Goal: Task Accomplishment & Management: Manage account settings

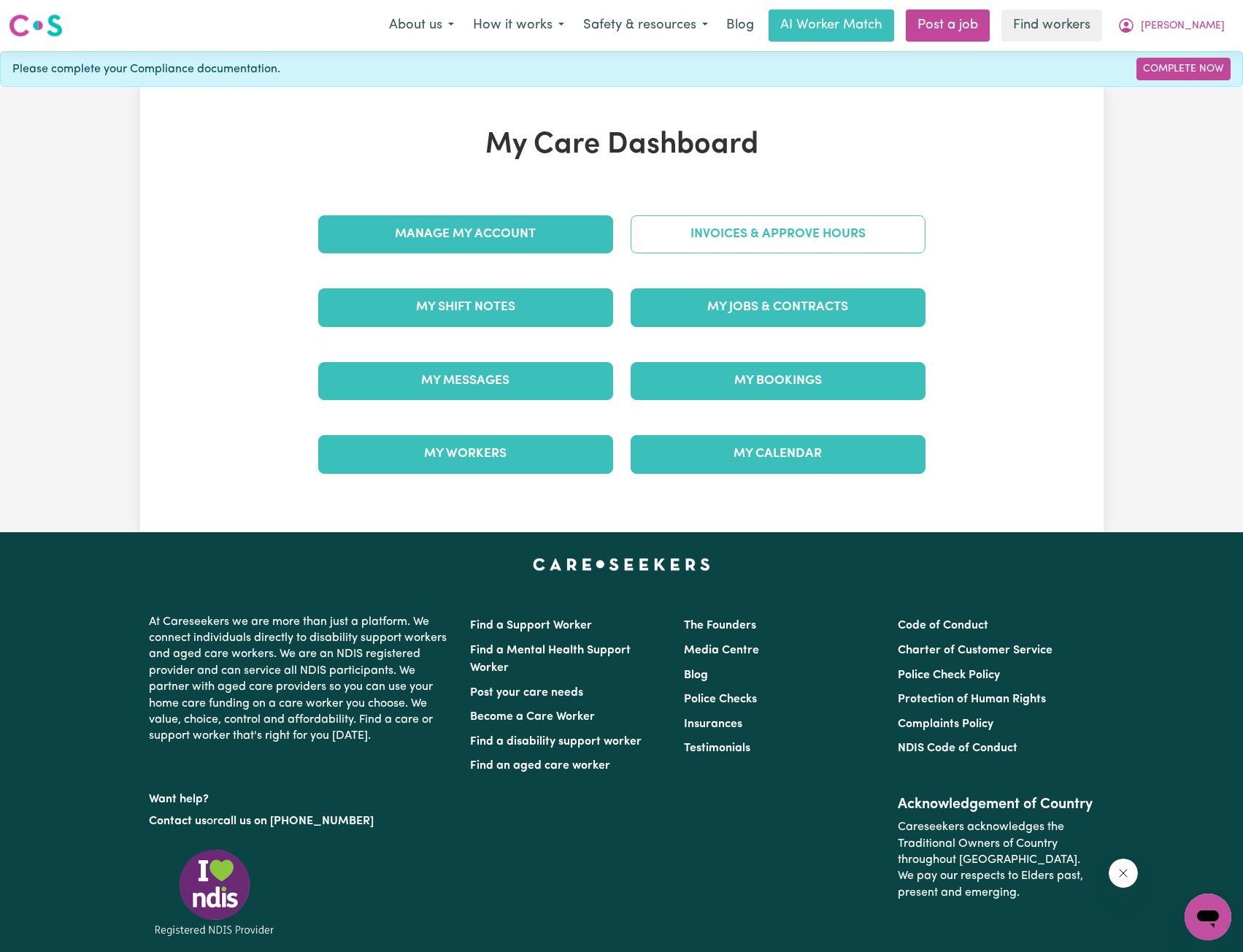
click at [735, 237] on link "Invoices & Approve Hours" at bounding box center [778, 234] width 295 height 38
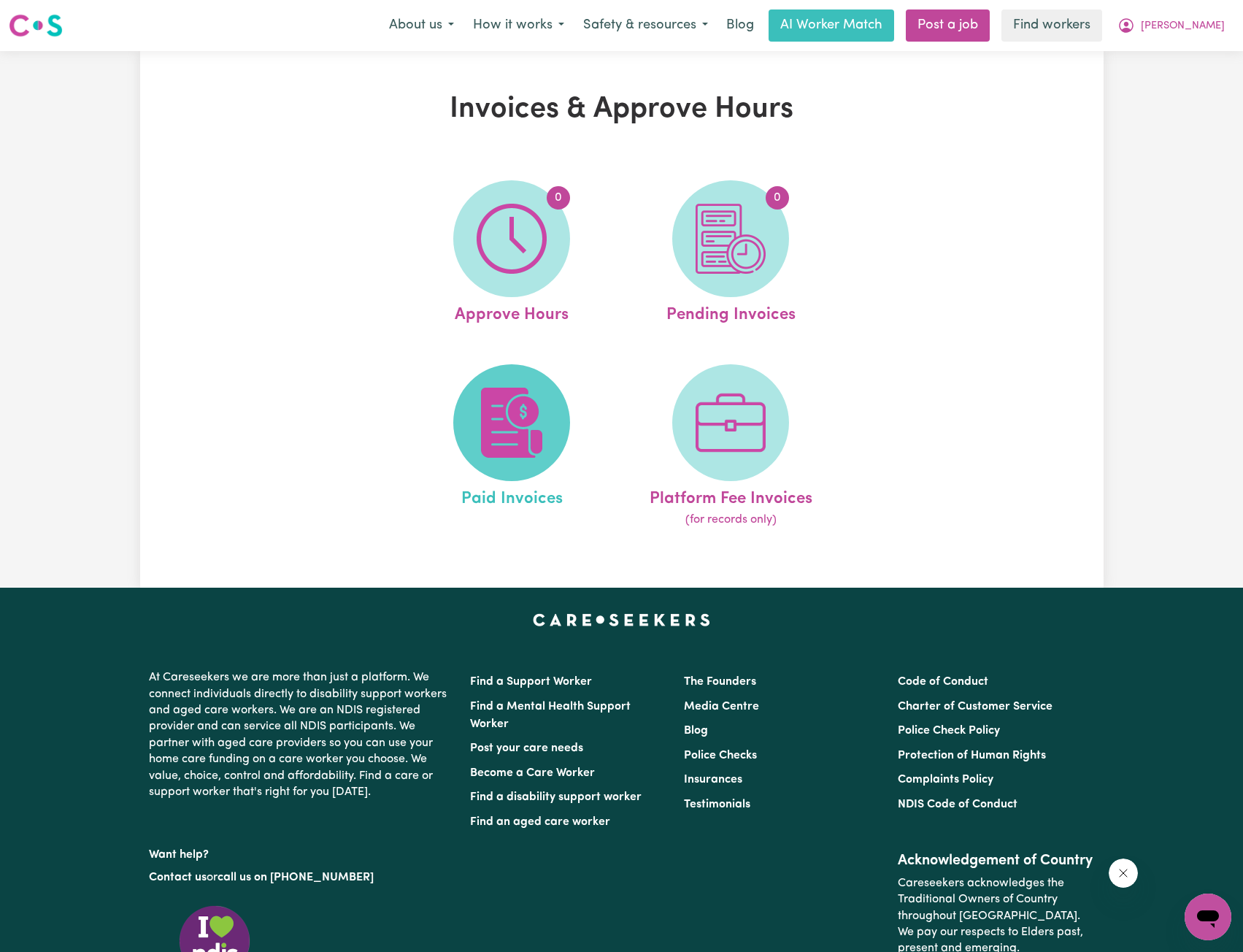
click at [537, 389] on img at bounding box center [512, 423] width 70 height 70
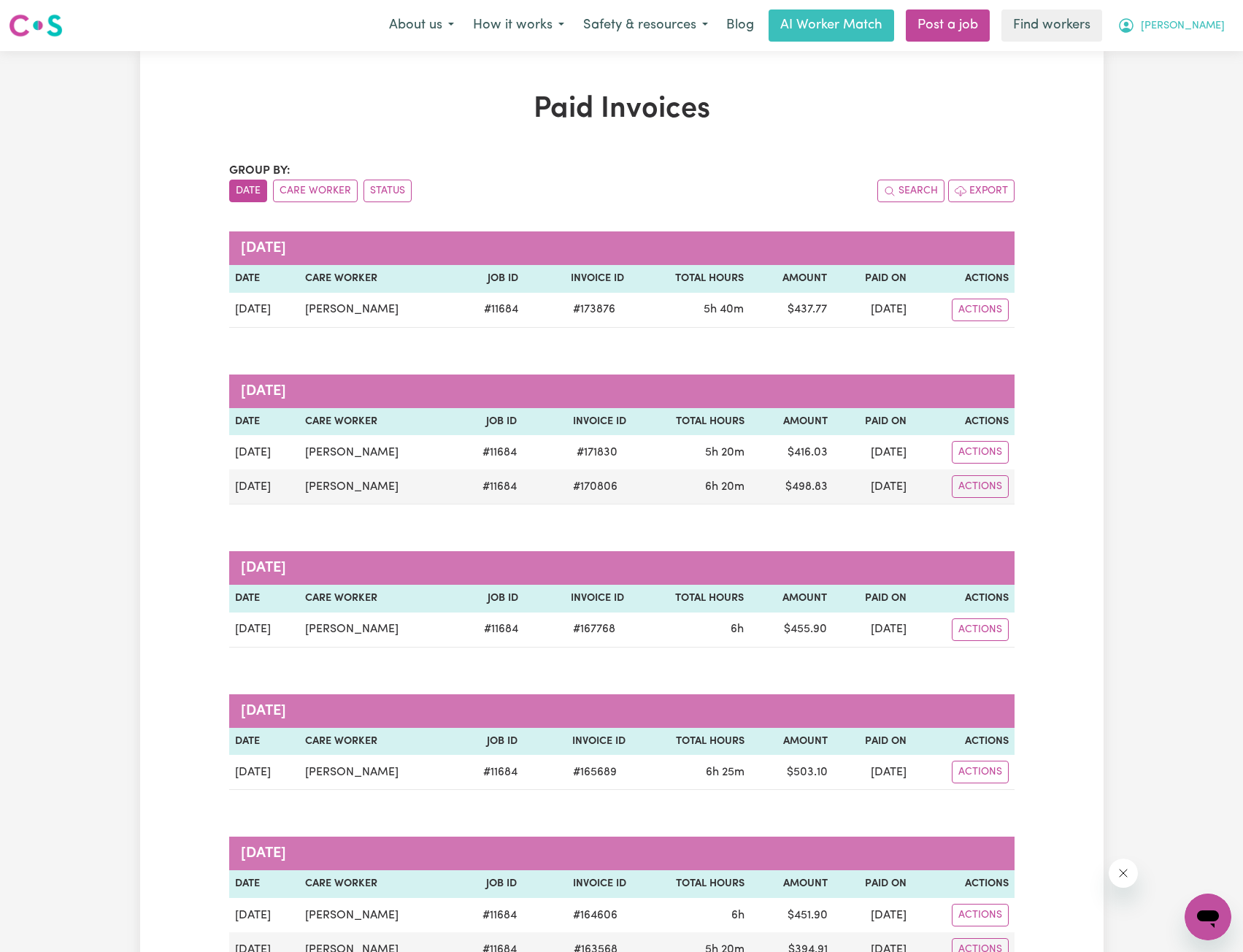
click at [1195, 21] on span "[PERSON_NAME]" at bounding box center [1183, 26] width 84 height 16
click at [1172, 53] on link "My Dashboard" at bounding box center [1176, 57] width 116 height 28
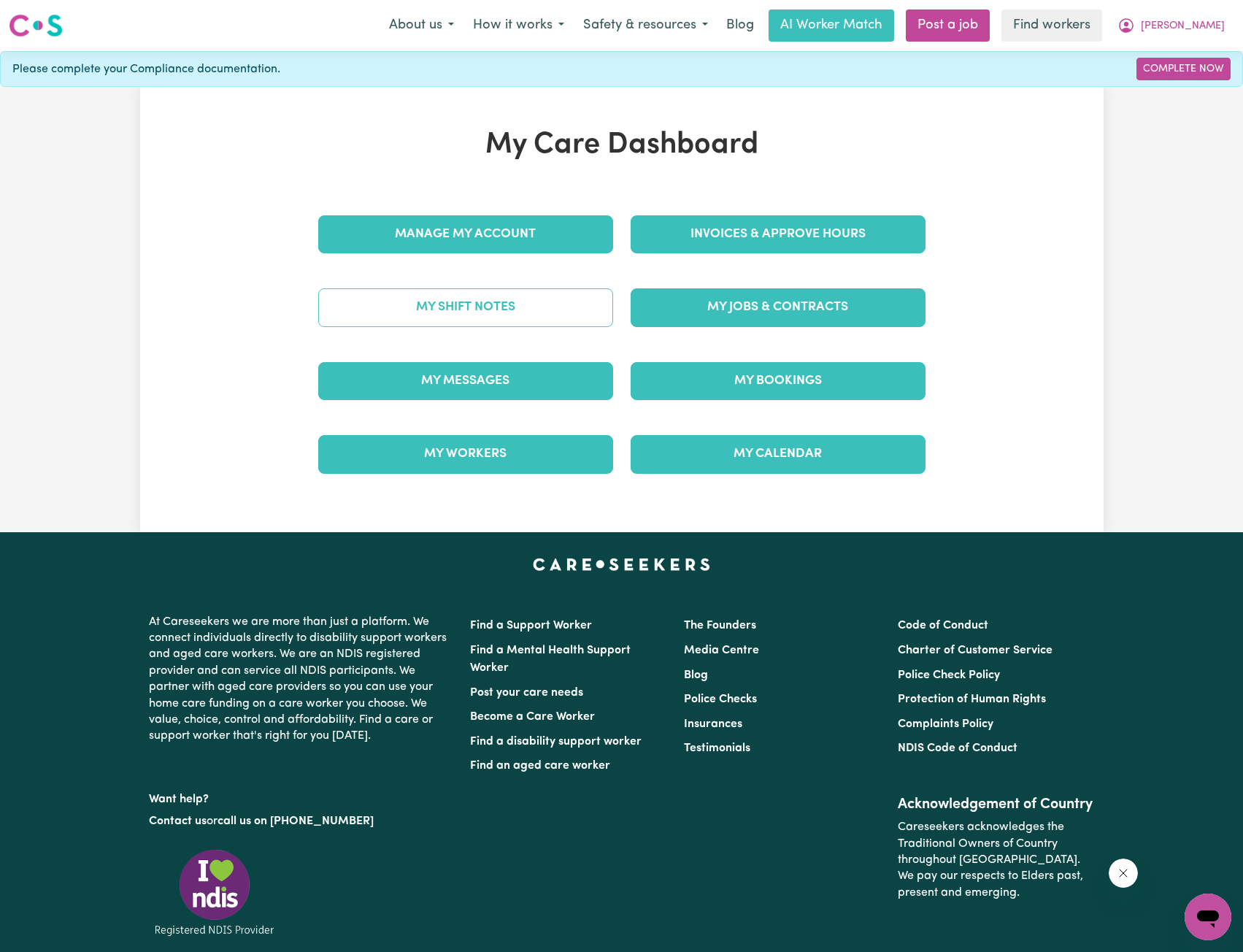
click at [531, 292] on link "My Shift Notes" at bounding box center [466, 307] width 295 height 38
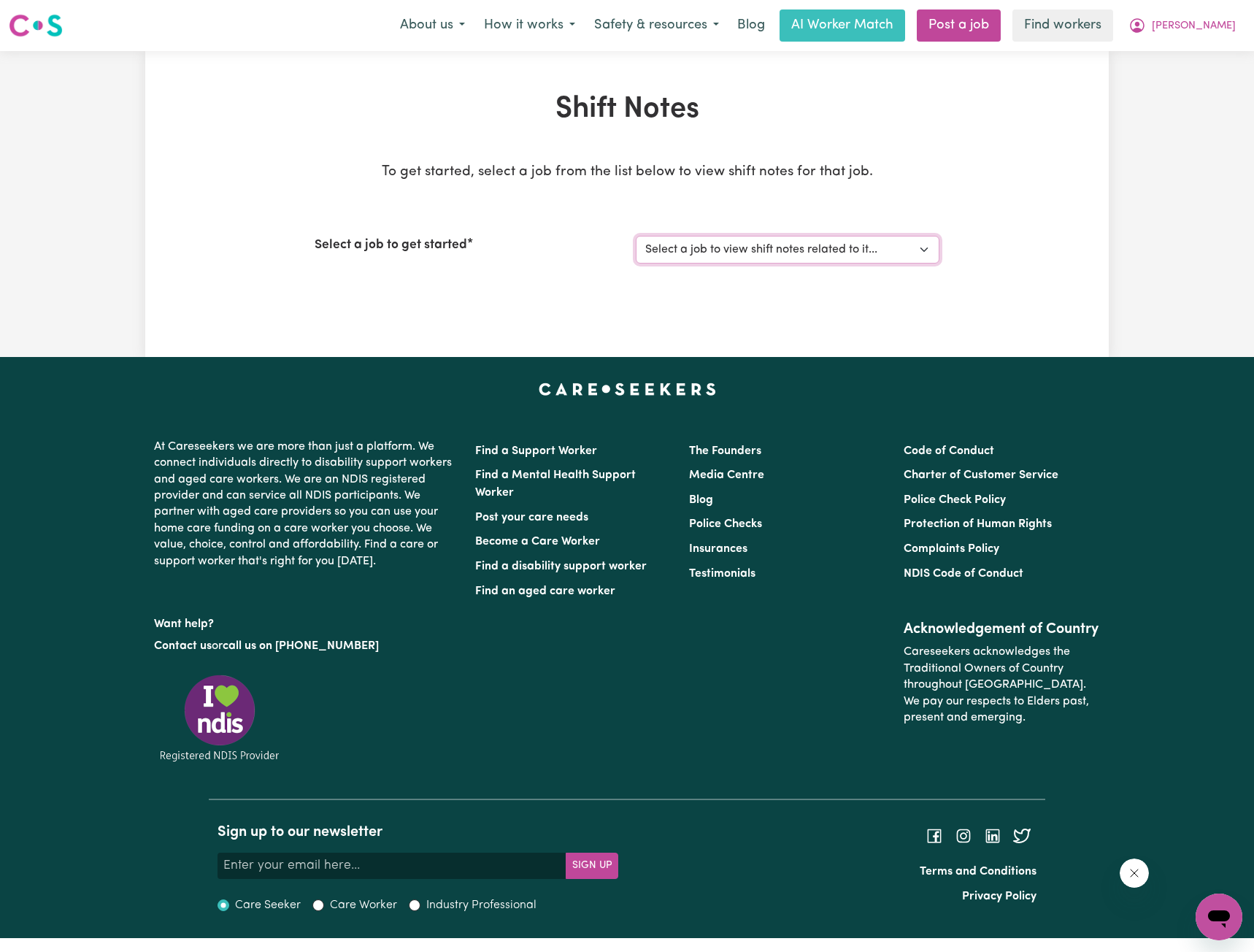
click at [706, 248] on select "Select a job to view shift notes related to it... Support Worker Needed For Soc…" at bounding box center [787, 249] width 303 height 28
select select "11684"
click at [636, 236] on select "Select a job to view shift notes related to it... Support Worker Needed For Soc…" at bounding box center [787, 249] width 303 height 28
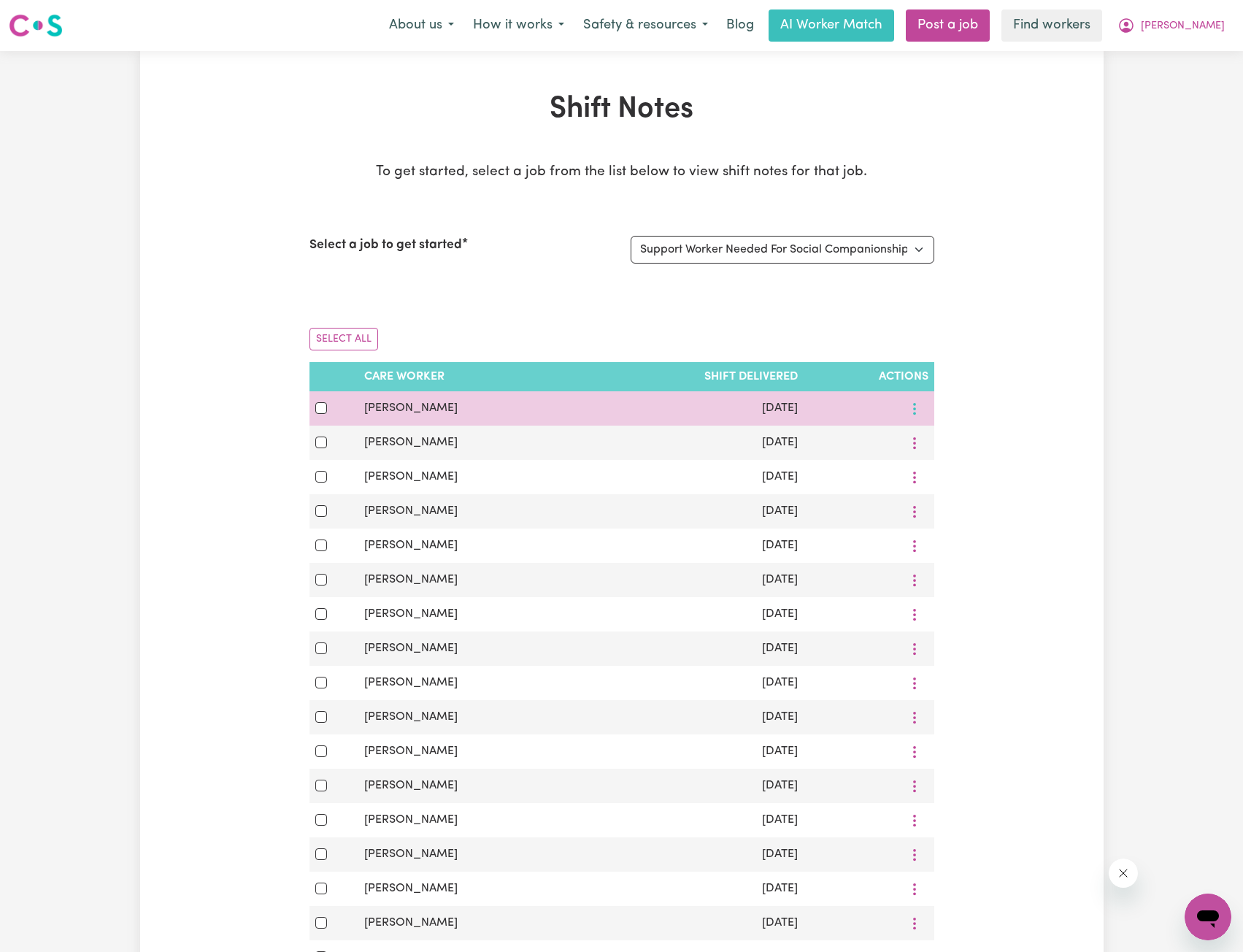
click at [910, 416] on icon "More options" at bounding box center [915, 408] width 14 height 14
click at [923, 437] on span at bounding box center [923, 443] width 12 height 18
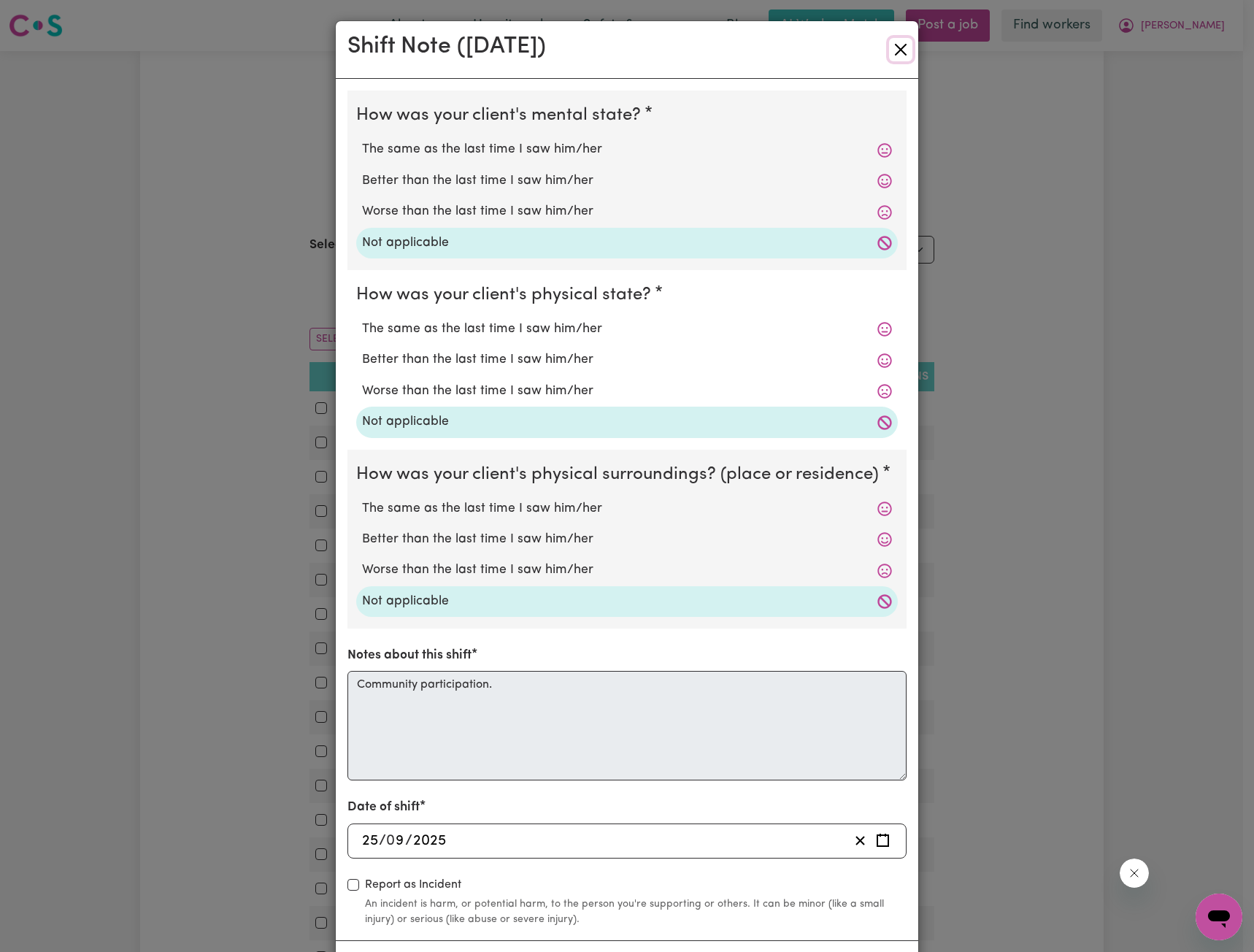
click at [897, 54] on button "Close" at bounding box center [901, 49] width 23 height 23
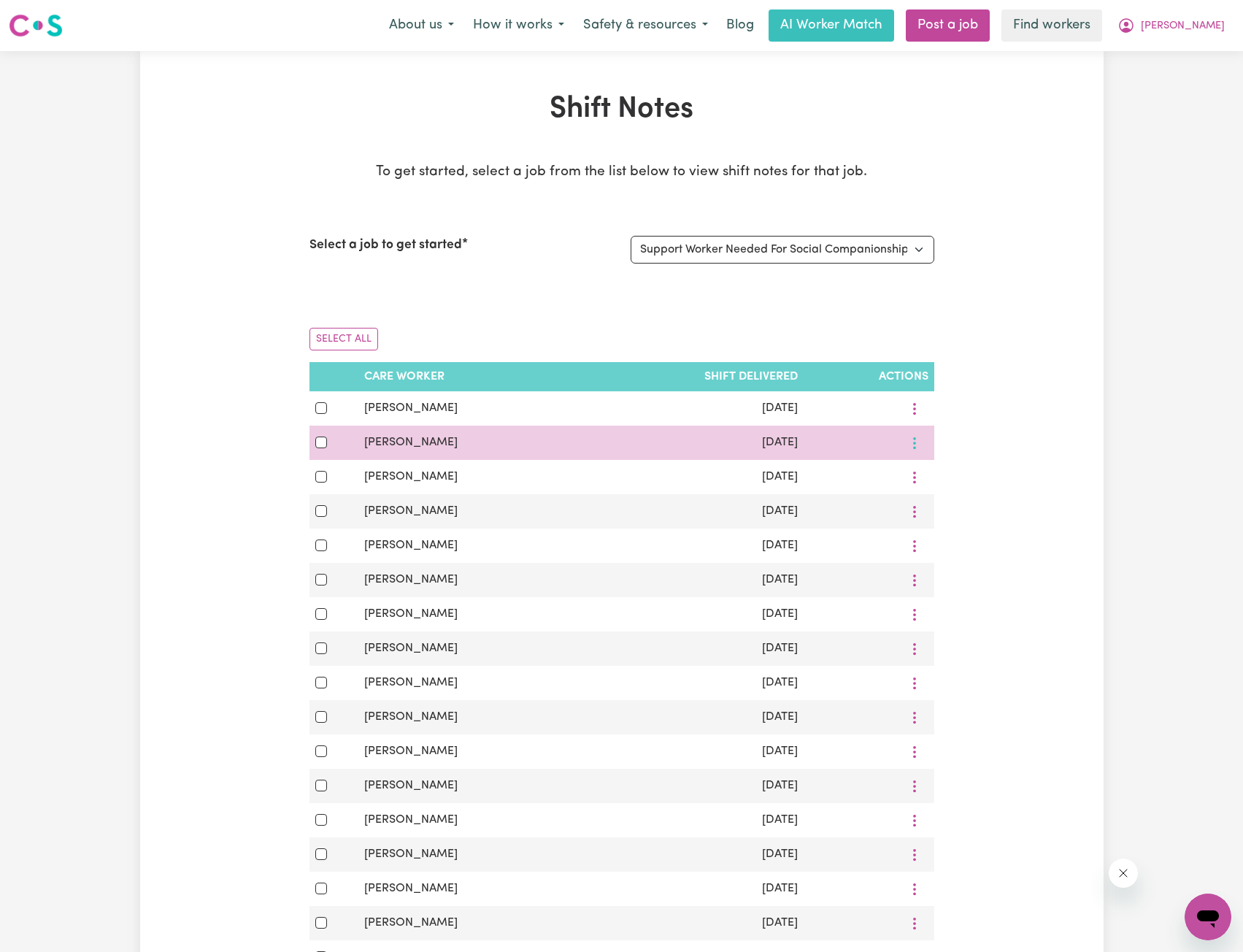
click at [917, 441] on button "More options" at bounding box center [915, 442] width 28 height 22
click at [926, 468] on link "View Shift Note" at bounding box center [967, 477] width 120 height 30
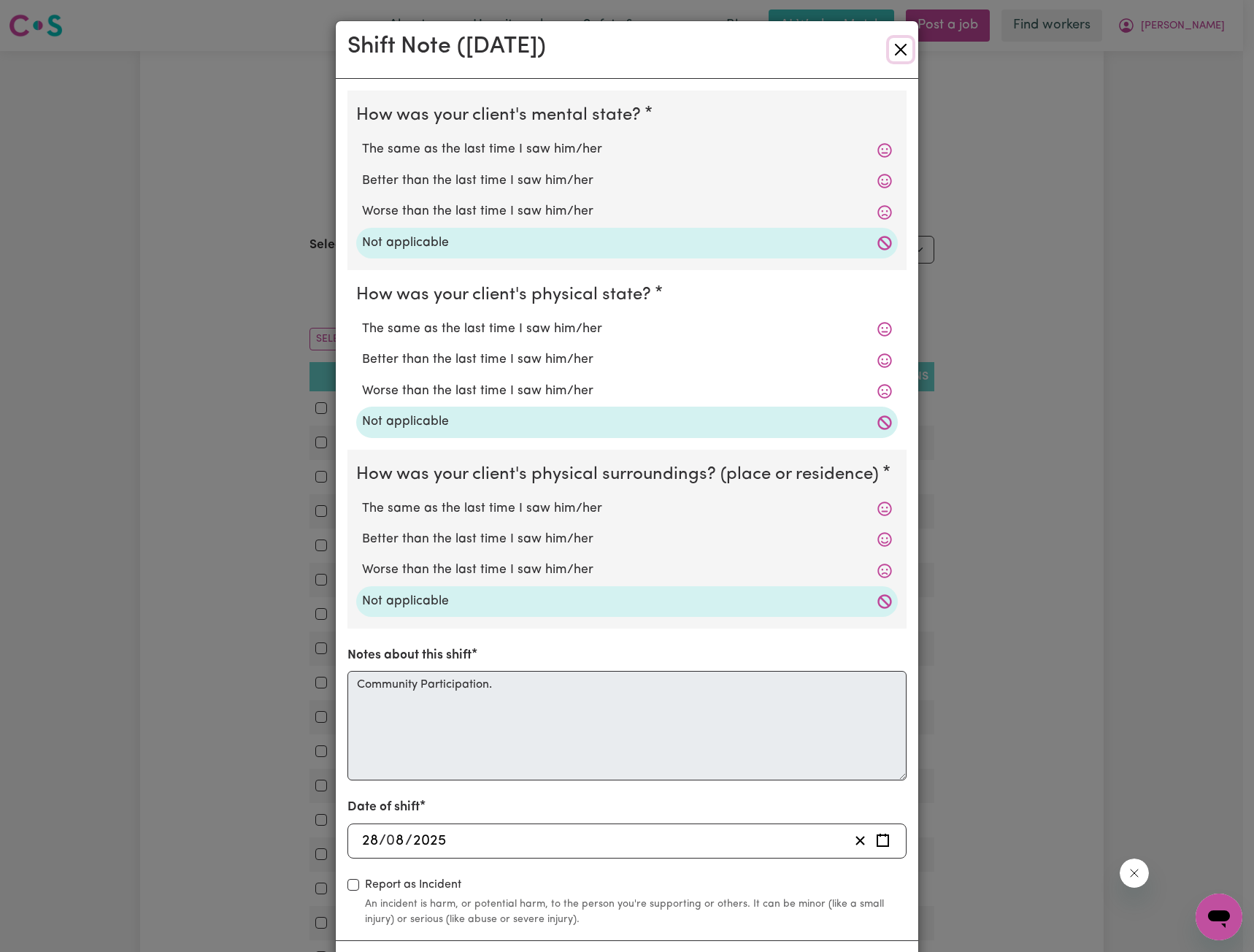
click at [905, 45] on button "Close" at bounding box center [901, 49] width 23 height 23
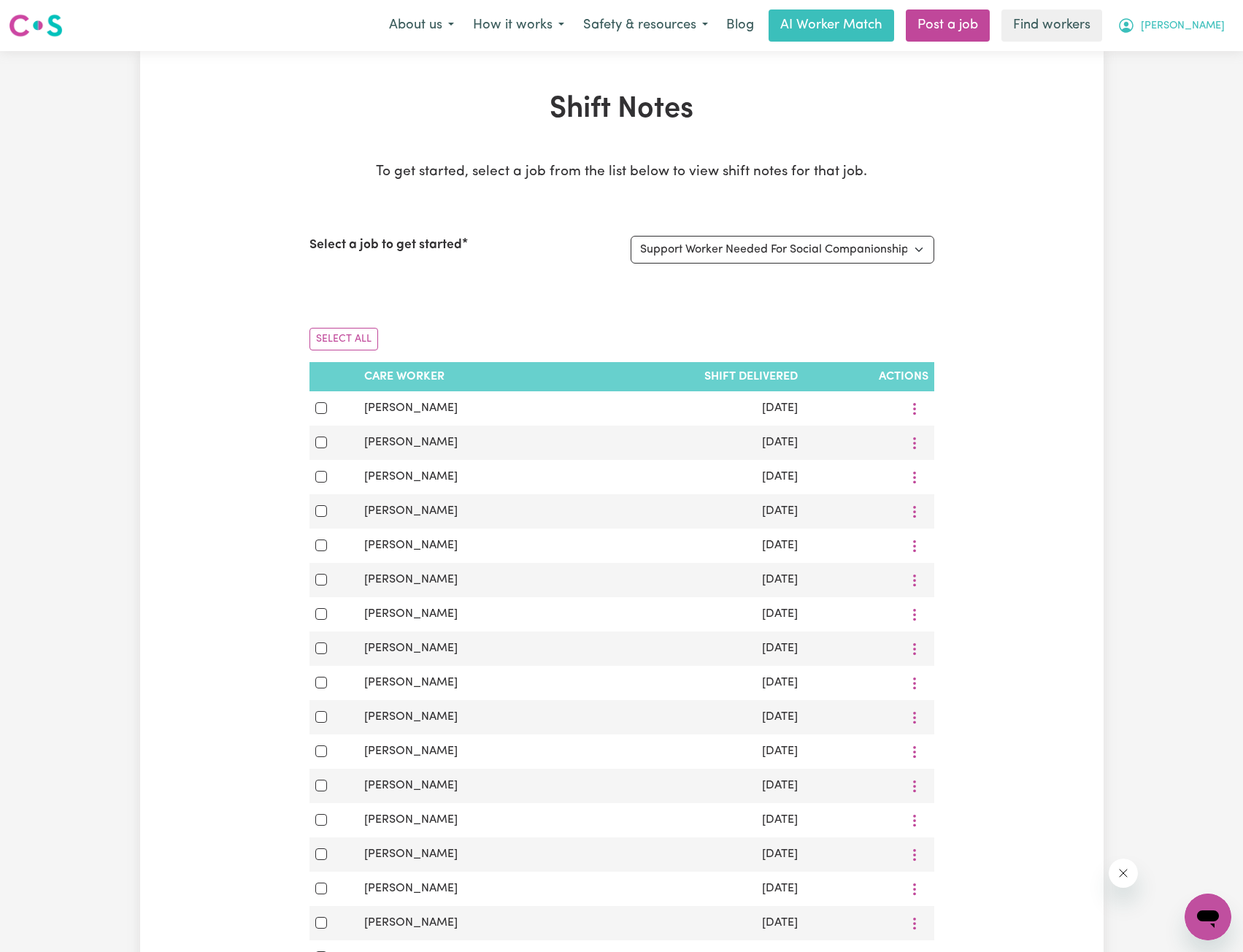
click at [1195, 39] on button "[PERSON_NAME]" at bounding box center [1171, 25] width 127 height 31
click at [1178, 51] on link "My Dashboard" at bounding box center [1176, 57] width 116 height 28
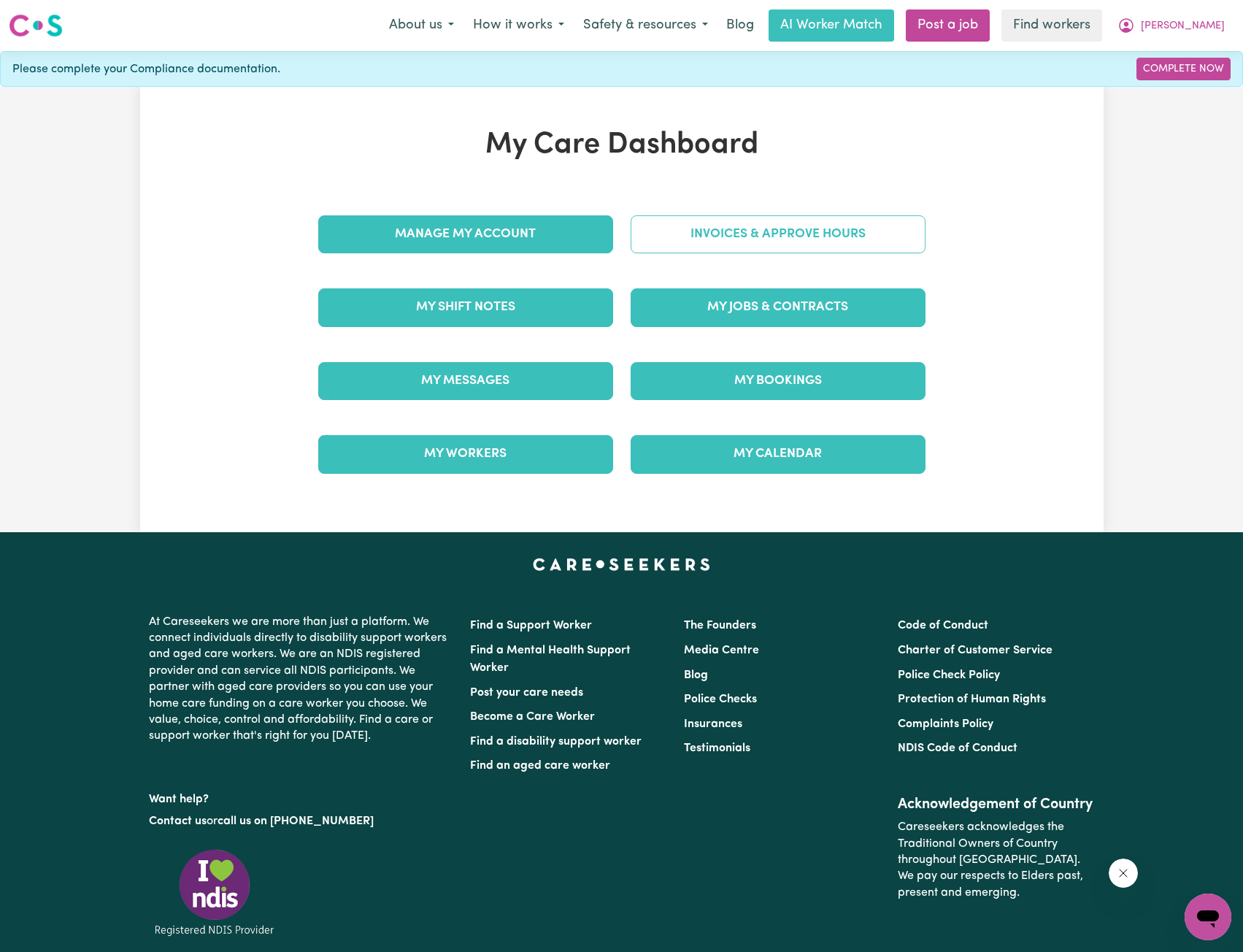
click at [748, 240] on link "Invoices & Approve Hours" at bounding box center [778, 234] width 295 height 38
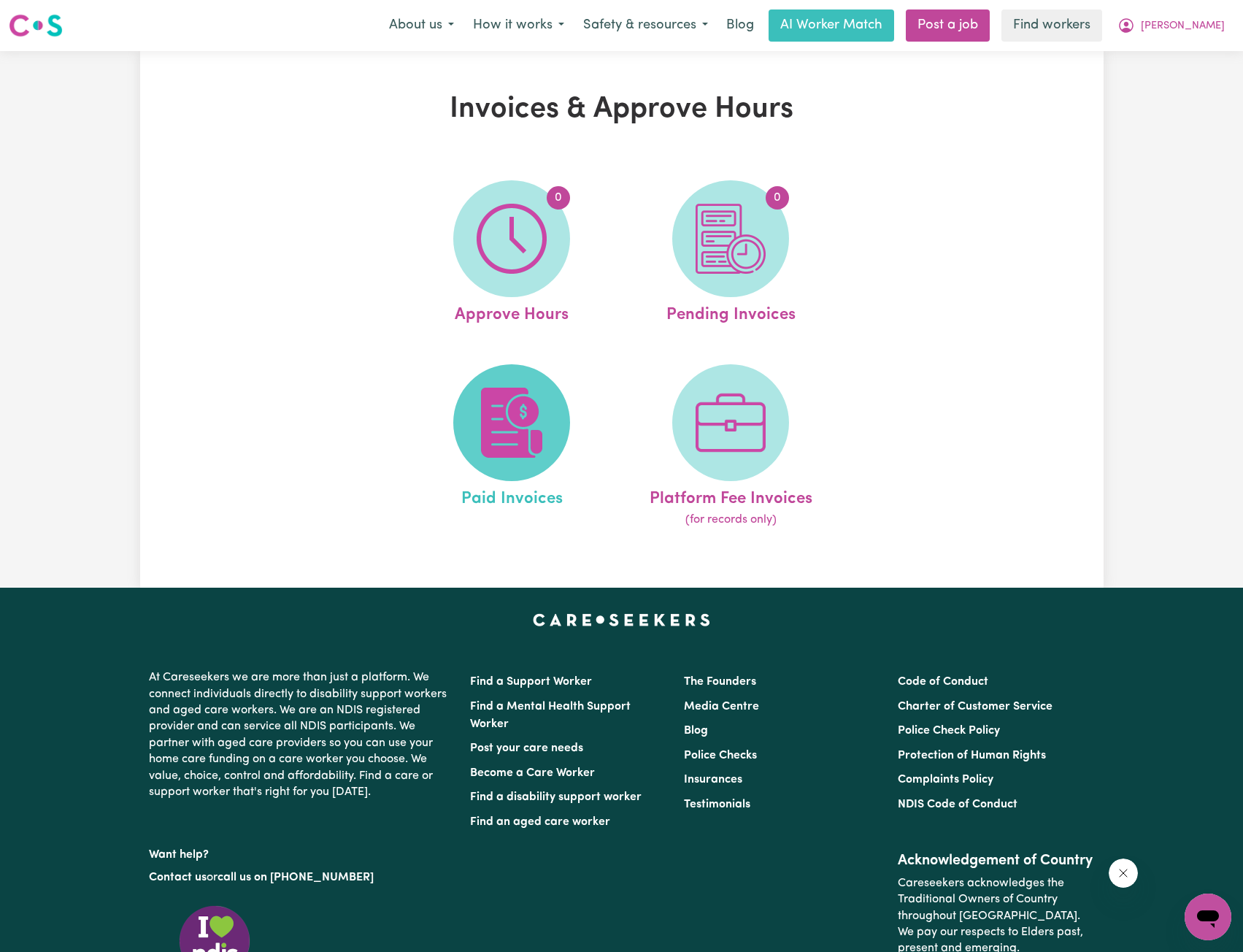
click at [518, 376] on span at bounding box center [512, 423] width 117 height 117
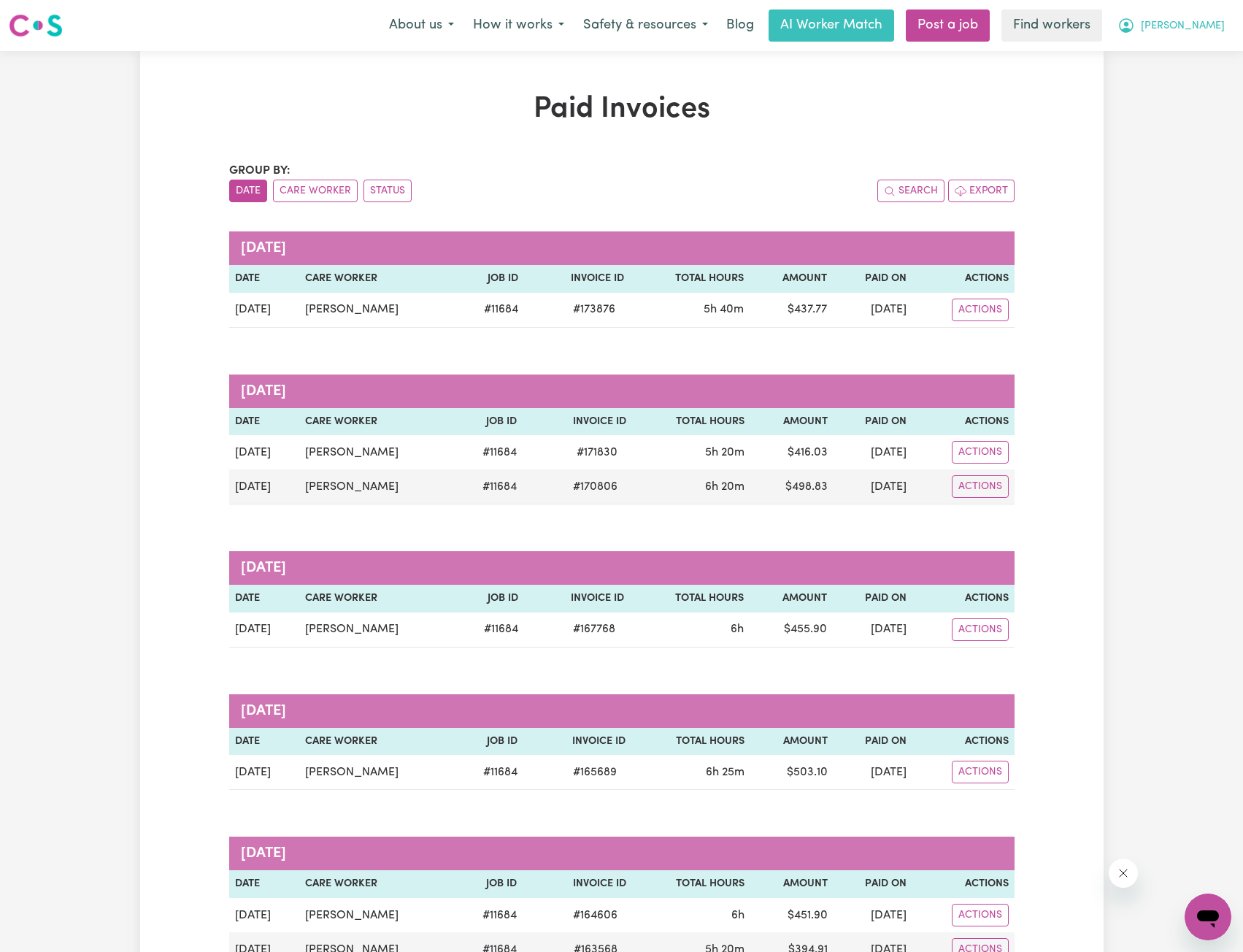
click at [1206, 29] on span "[PERSON_NAME]" at bounding box center [1183, 26] width 84 height 16
click at [1183, 48] on link "My Dashboard" at bounding box center [1176, 57] width 116 height 28
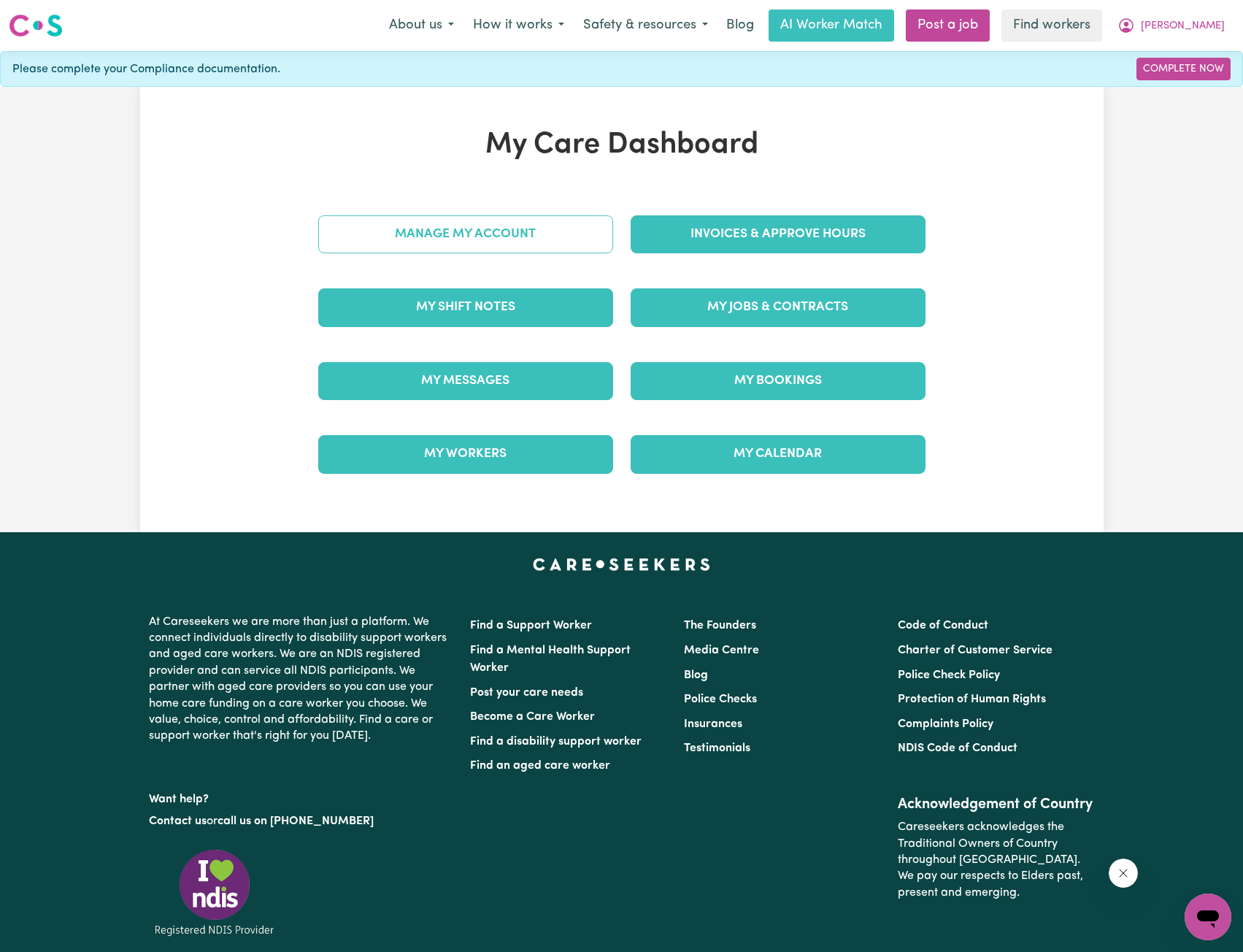
click at [506, 240] on link "Manage My Account" at bounding box center [466, 234] width 295 height 38
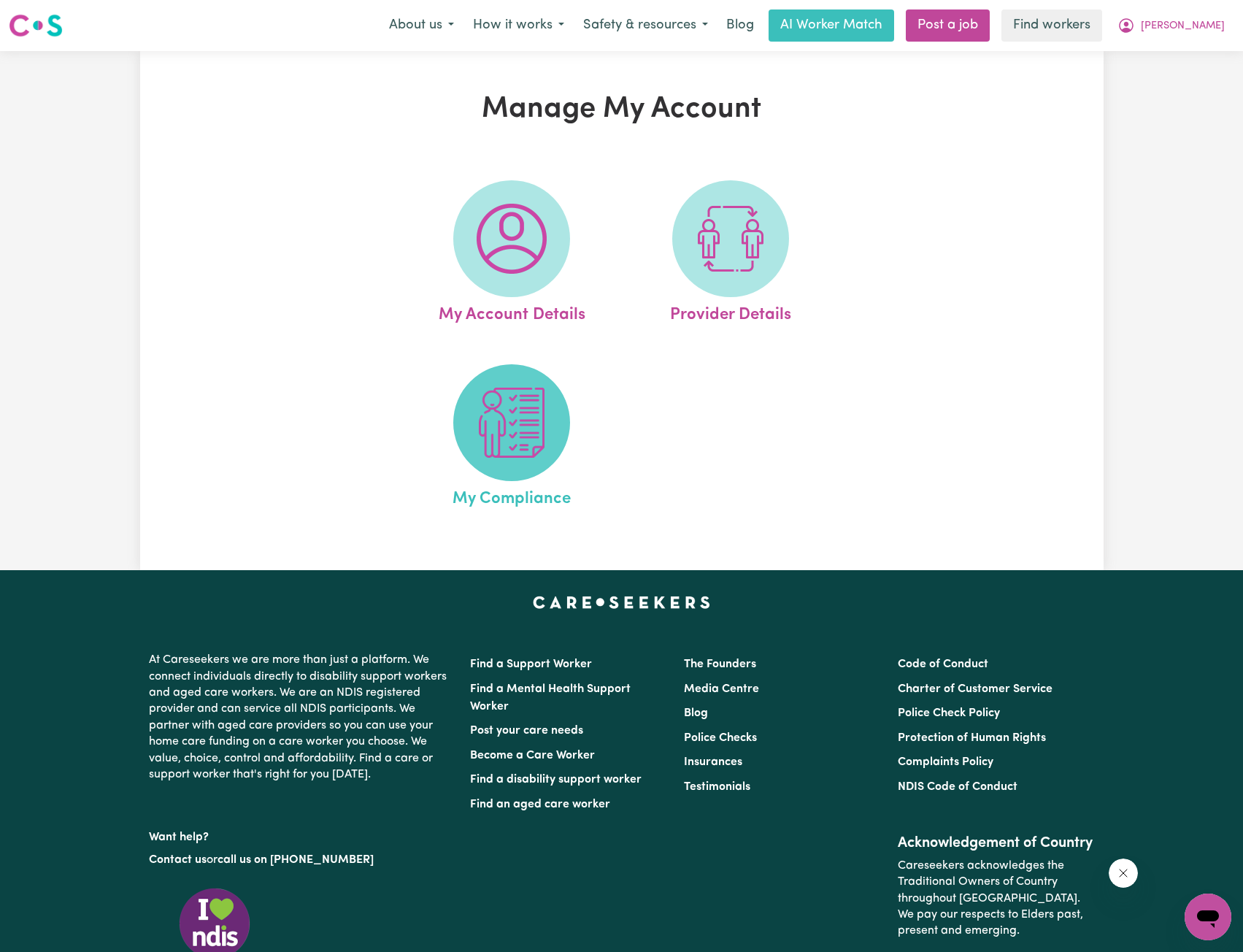
click at [506, 473] on span at bounding box center [512, 423] width 117 height 117
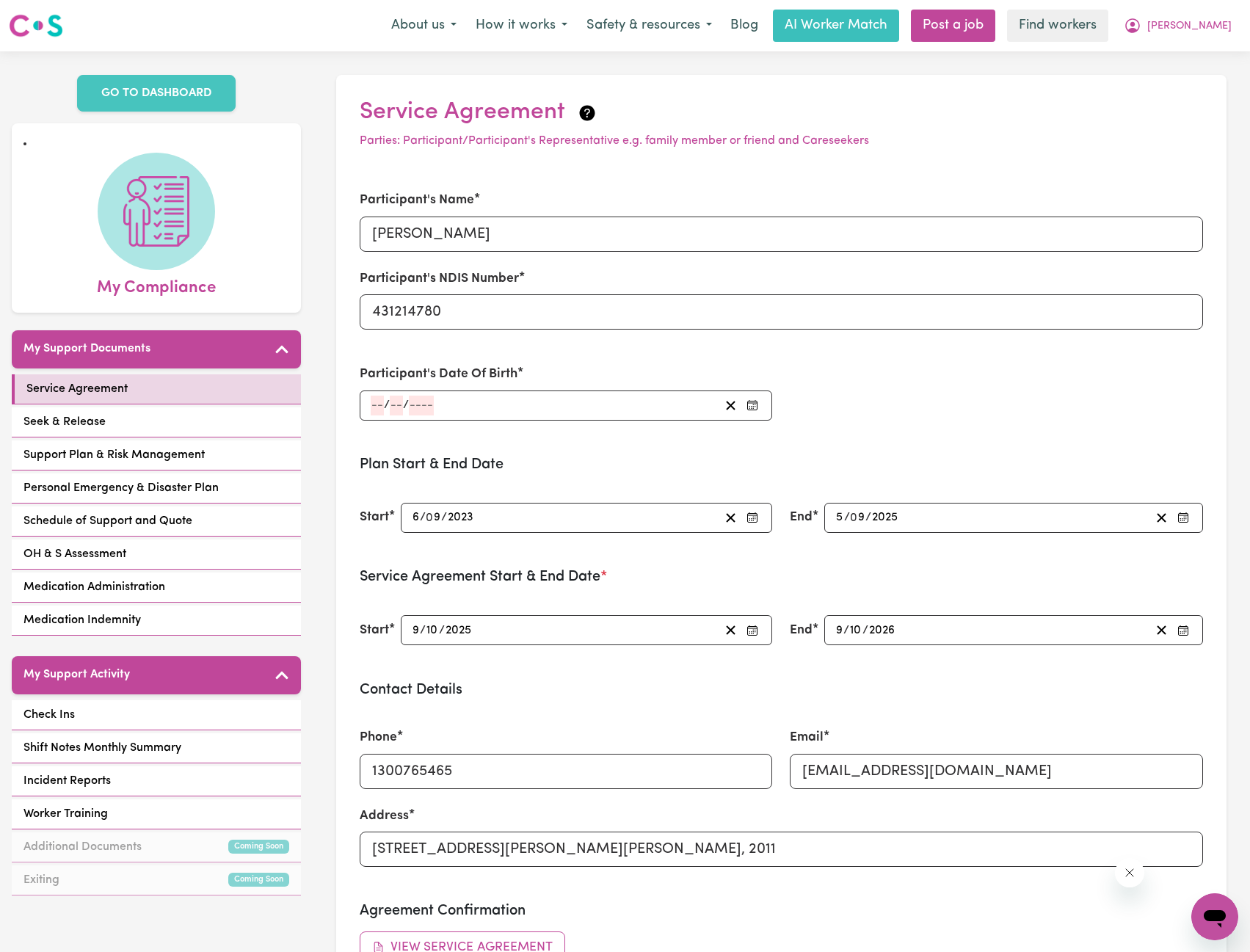
click at [938, 631] on div "2026-10-09 9 / 10 / 2026" at bounding box center [992, 630] width 317 height 20
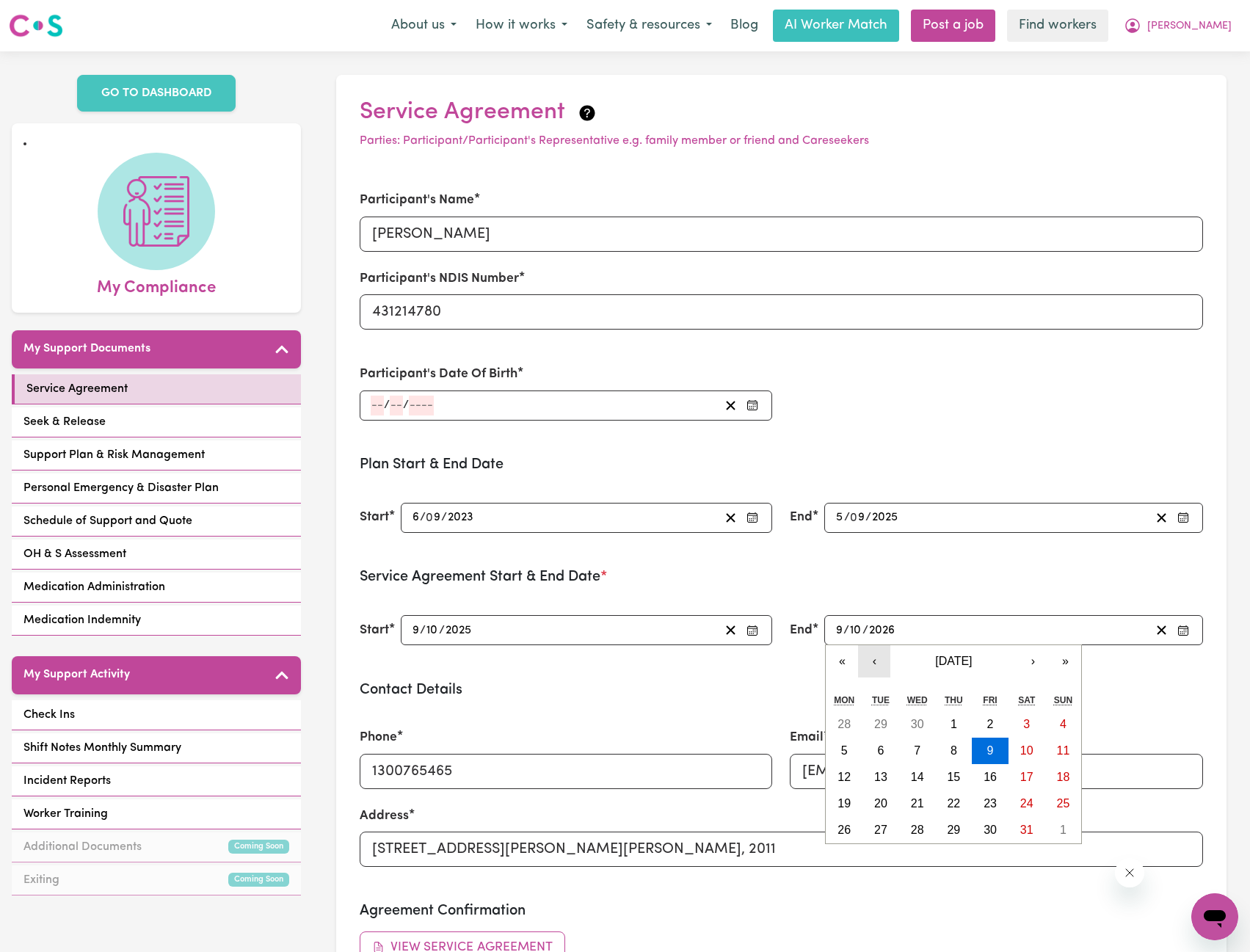
click at [882, 667] on button "‹" at bounding box center [875, 661] width 32 height 32
click at [872, 669] on button "‹" at bounding box center [875, 661] width 32 height 32
click at [1036, 670] on button "›" at bounding box center [1032, 661] width 32 height 32
click at [1013, 723] on button "5" at bounding box center [1027, 724] width 37 height 26
type input "2026-09-05"
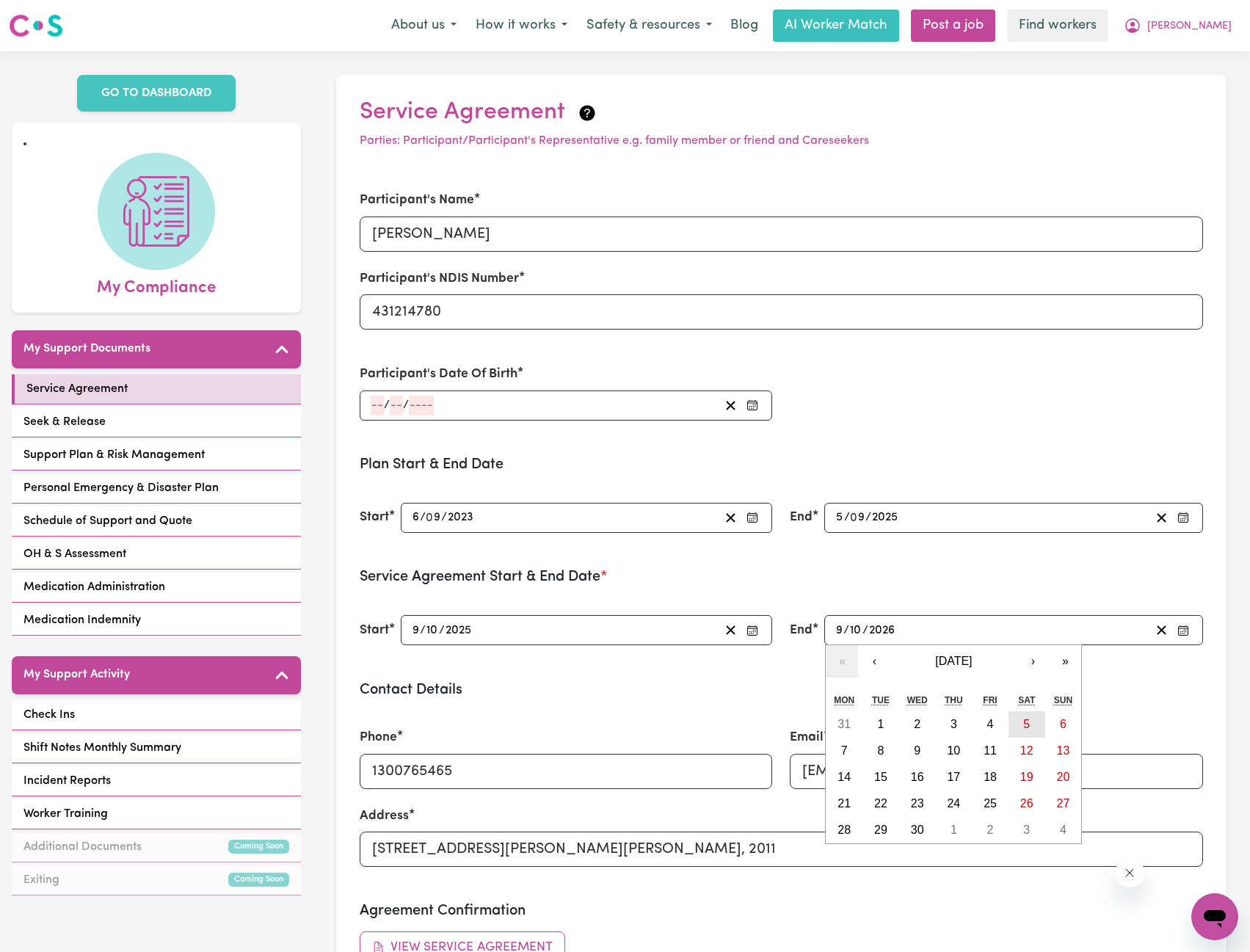
type input "5"
type input "9"
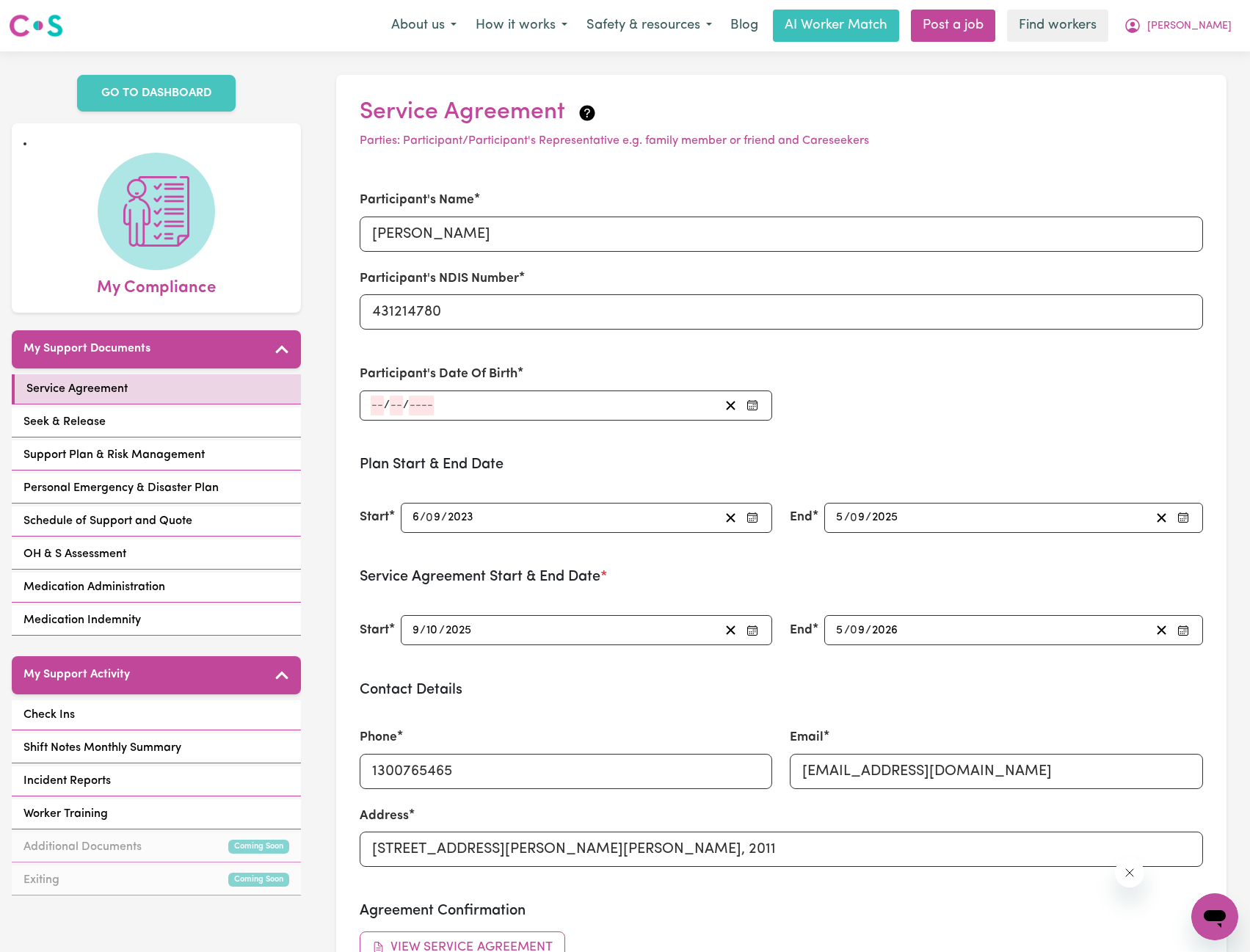
click at [583, 633] on div "2025-10-09 9 / 10 / 2025" at bounding box center [565, 630] width 310 height 20
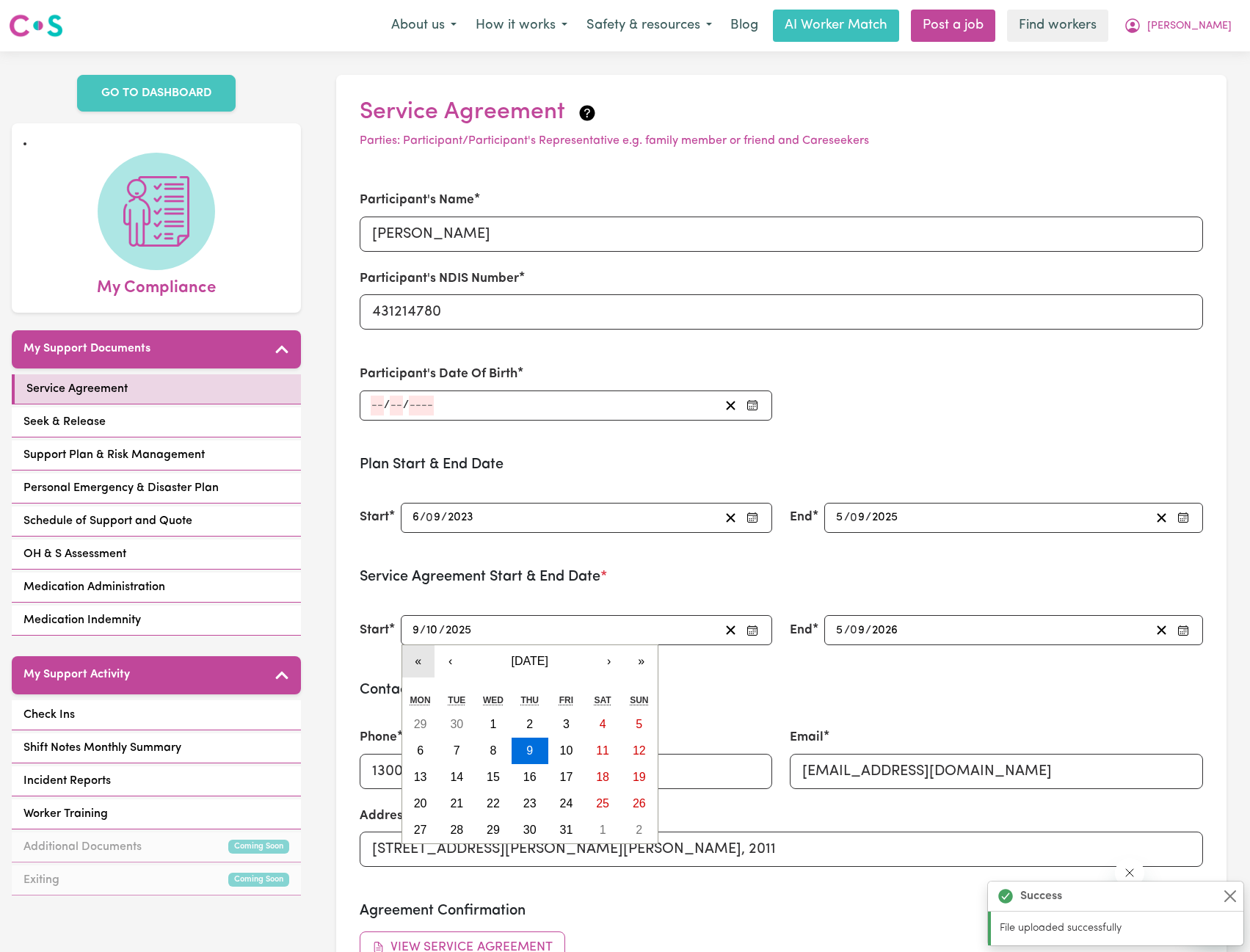
click at [412, 662] on button "«" at bounding box center [419, 661] width 32 height 32
click at [438, 661] on button "‹" at bounding box center [450, 661] width 32 height 32
click at [446, 660] on button "‹" at bounding box center [450, 661] width 32 height 32
click at [606, 658] on button "›" at bounding box center [609, 661] width 32 height 32
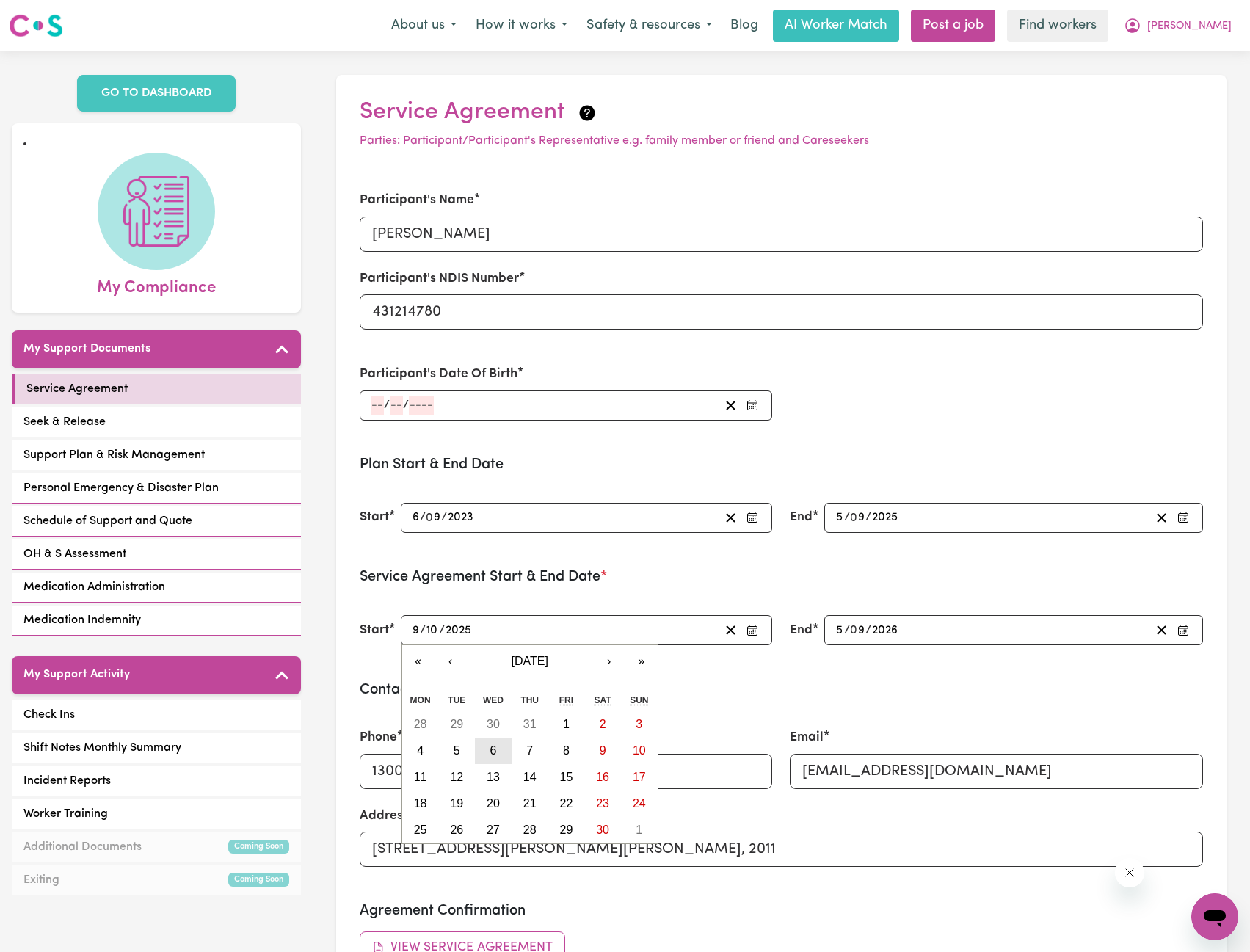
click at [494, 756] on abbr "6" at bounding box center [493, 751] width 6 height 13
type input "[DATE]"
type input "6"
type input "9"
type input "2023"
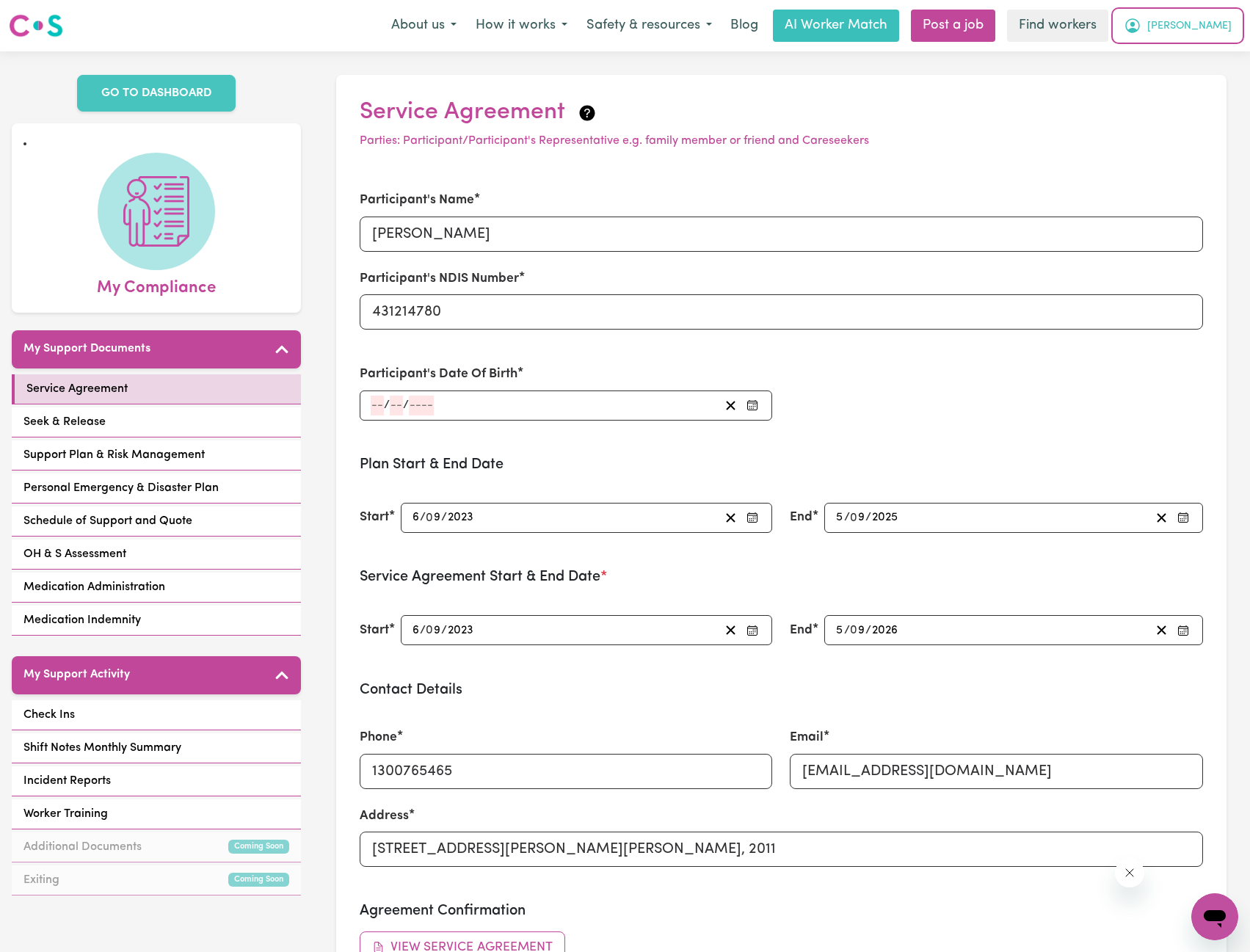
click at [1206, 18] on button "[PERSON_NAME]" at bounding box center [1178, 25] width 127 height 31
click at [1191, 49] on link "My Dashboard" at bounding box center [1182, 57] width 116 height 28
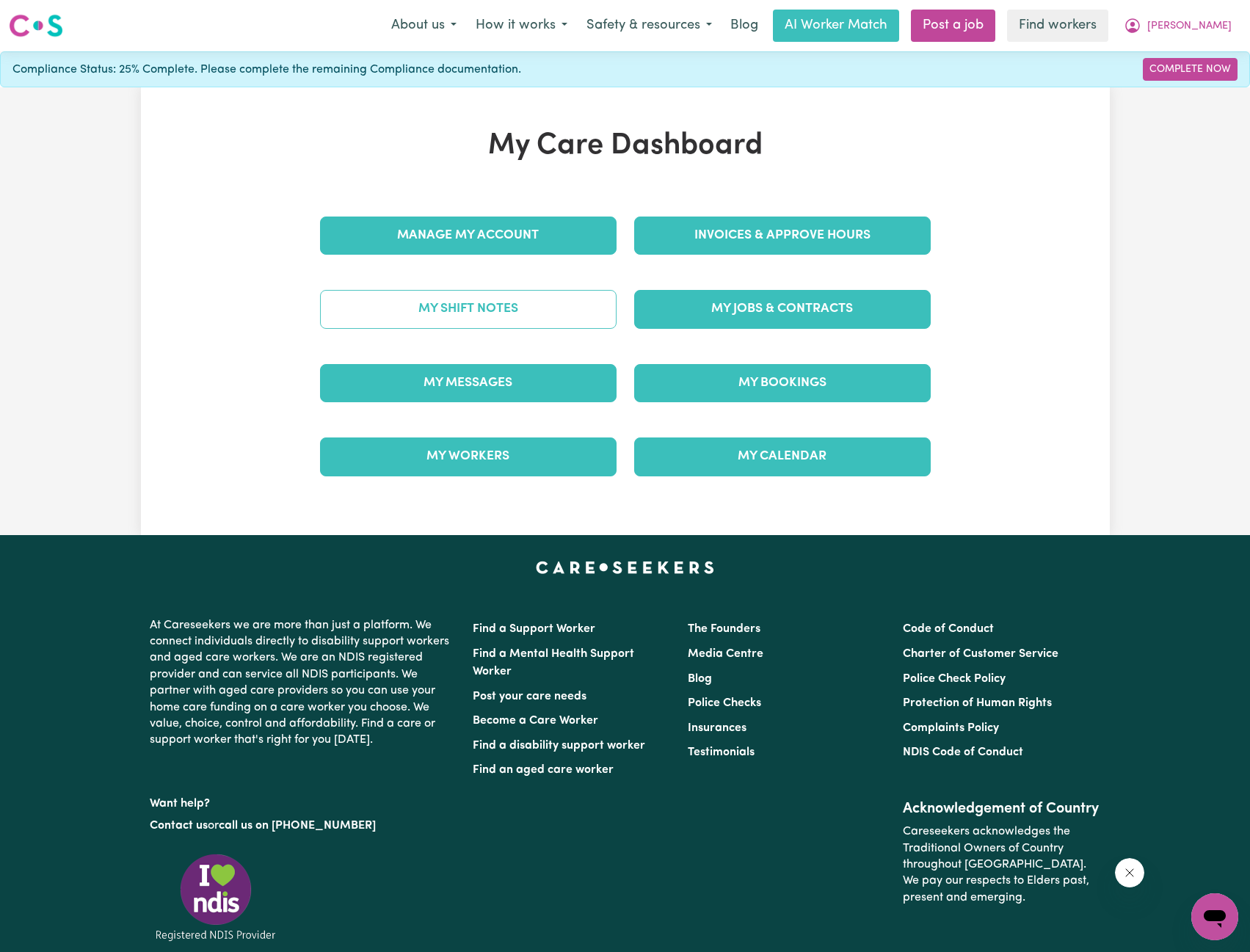
click at [512, 320] on link "My Shift Notes" at bounding box center [468, 309] width 297 height 38
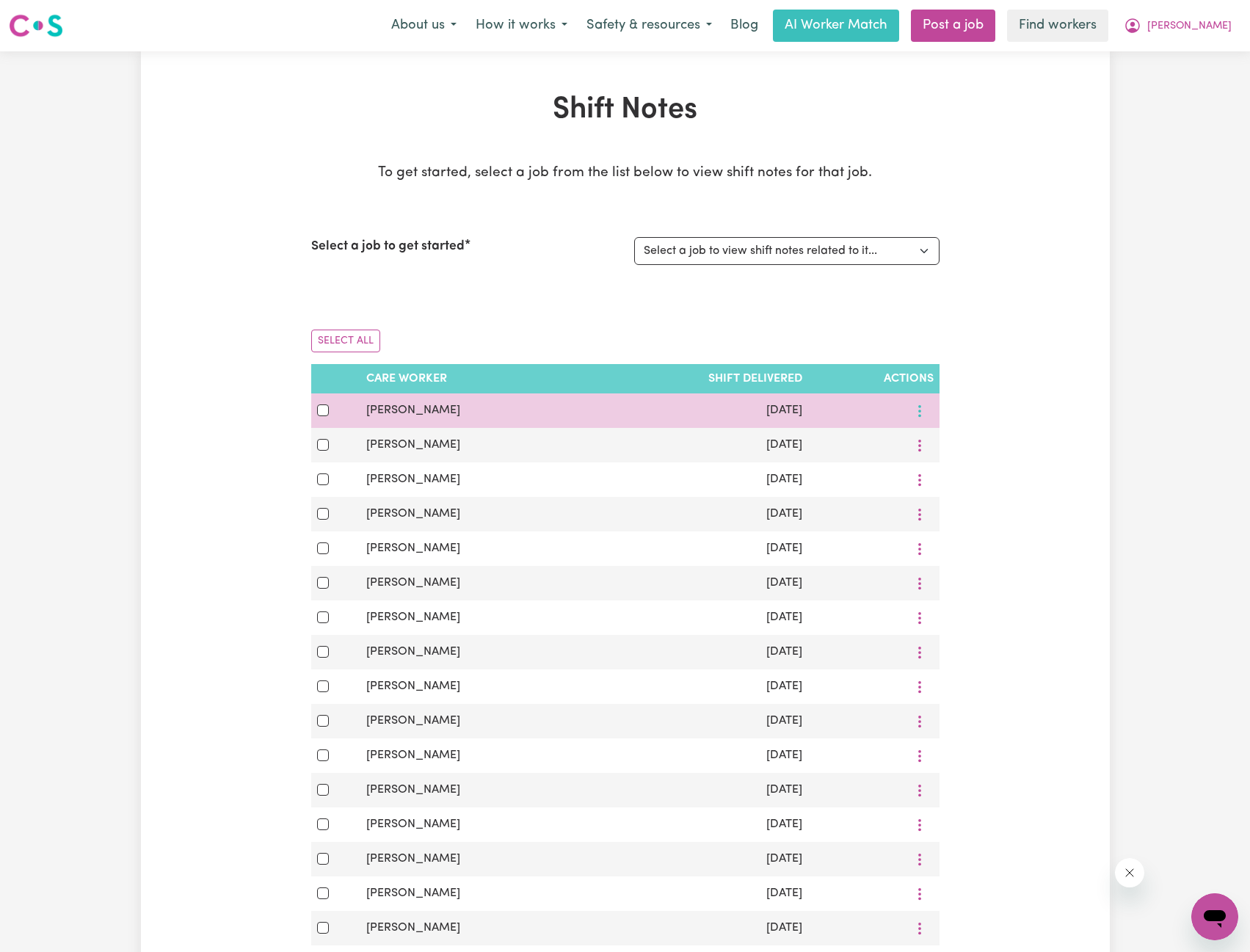
click at [926, 406] on icon "More options" at bounding box center [920, 411] width 14 height 14
click at [929, 437] on span at bounding box center [929, 446] width 12 height 18
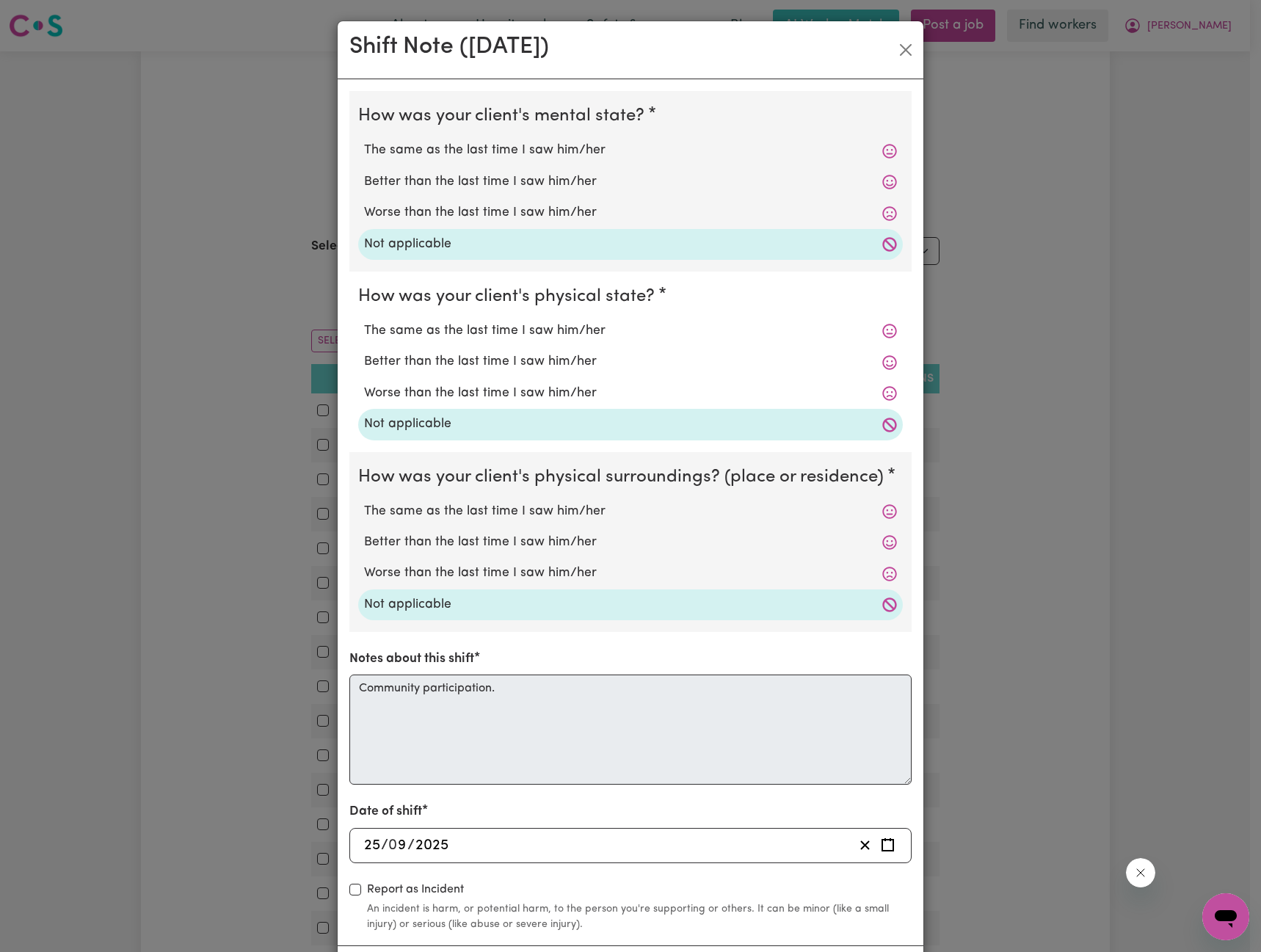
click at [905, 65] on div "Shift Note ( 25 Sep, 2025 )" at bounding box center [630, 51] width 586 height 58
click at [904, 51] on button "Close" at bounding box center [906, 50] width 23 height 23
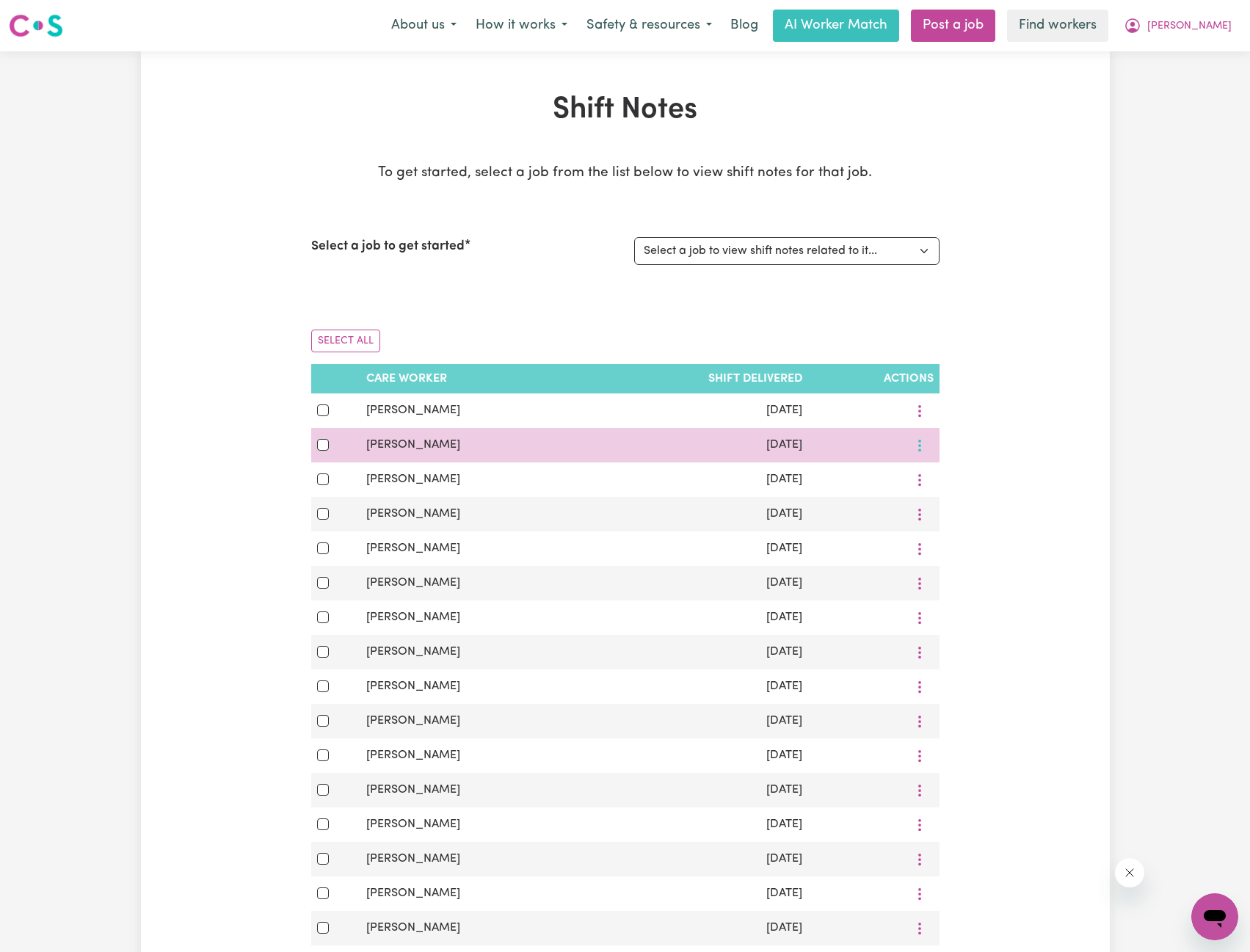
click at [922, 447] on button "More options" at bounding box center [920, 445] width 28 height 23
click at [959, 485] on span "View Shift Note" at bounding box center [981, 479] width 80 height 12
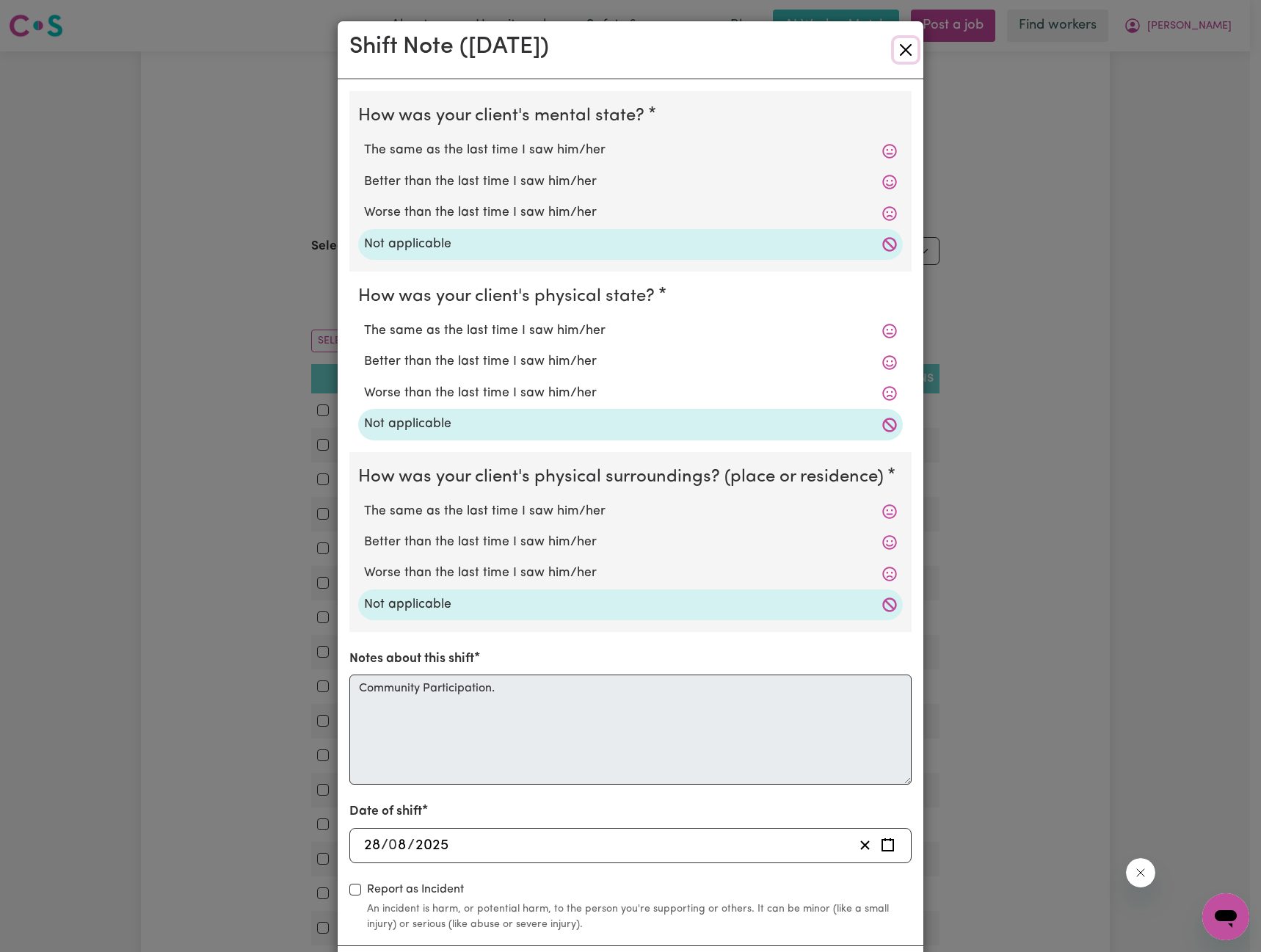
click at [903, 54] on button "Close" at bounding box center [906, 50] width 23 height 23
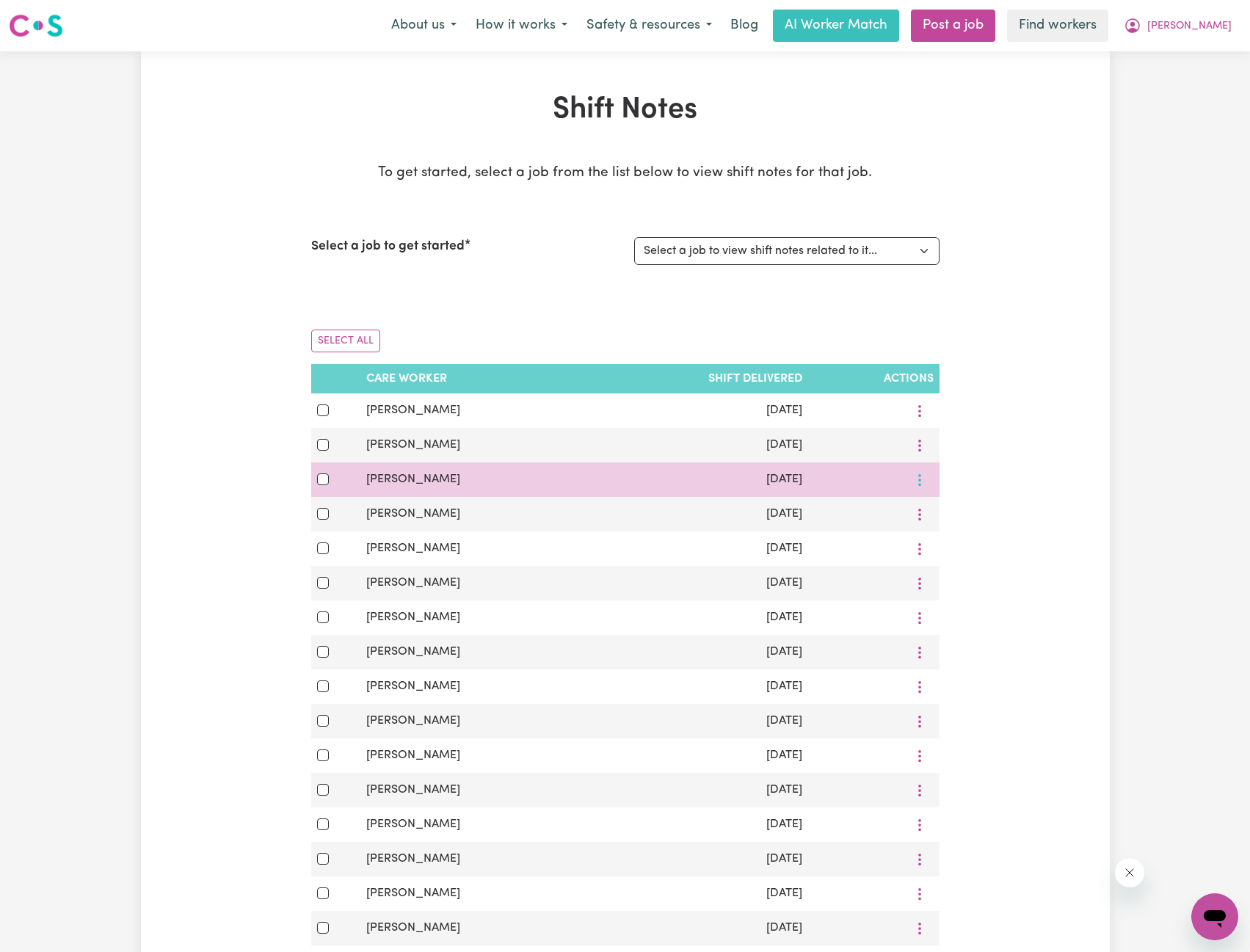
click at [912, 475] on icon "More options" at bounding box center [920, 480] width 14 height 14
click at [941, 511] on span "View Shift Note" at bounding box center [981, 514] width 80 height 12
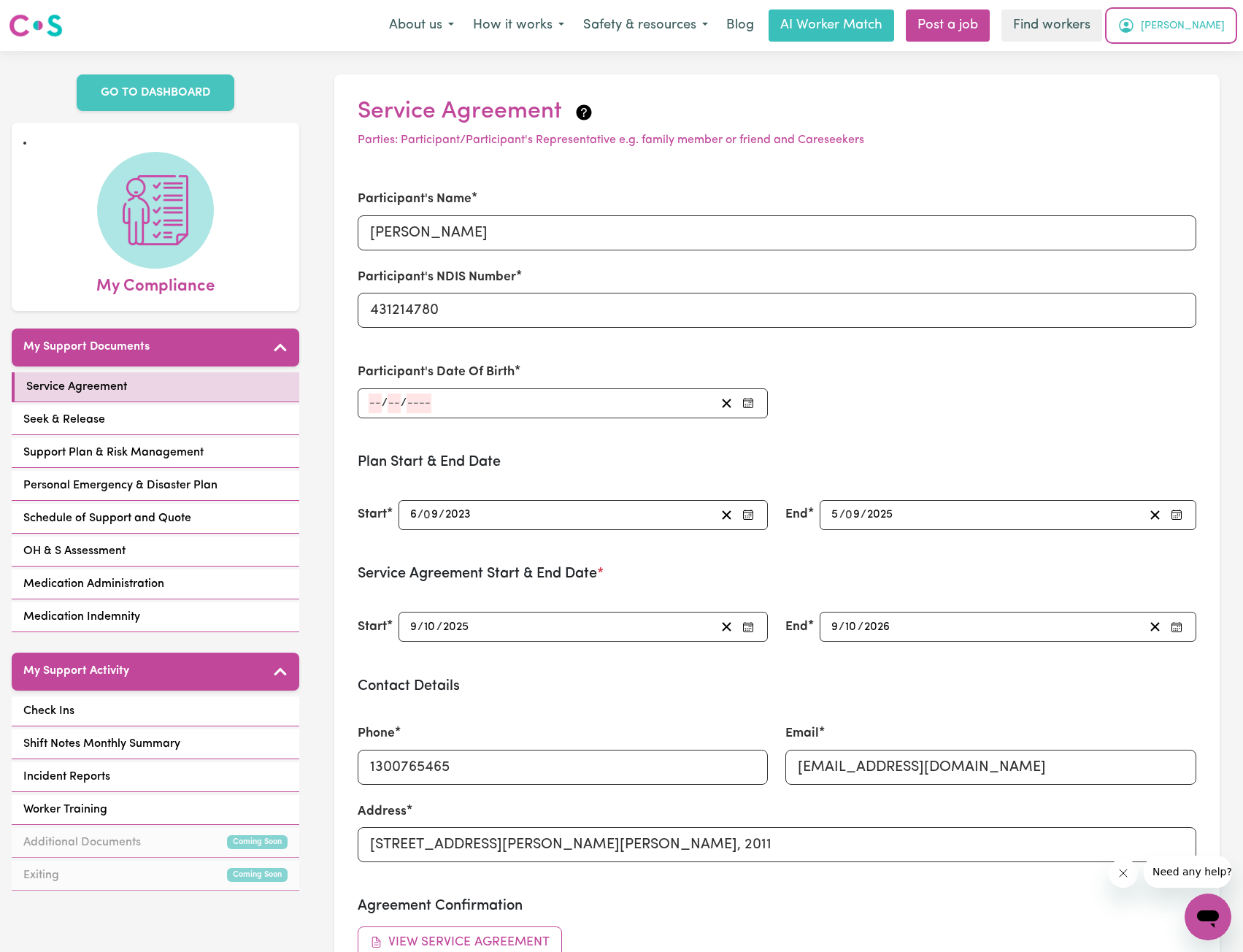
click at [1135, 21] on icon "My Account" at bounding box center [1126, 26] width 18 height 18
click at [1144, 57] on link "My Dashboard" at bounding box center [1176, 57] width 116 height 28
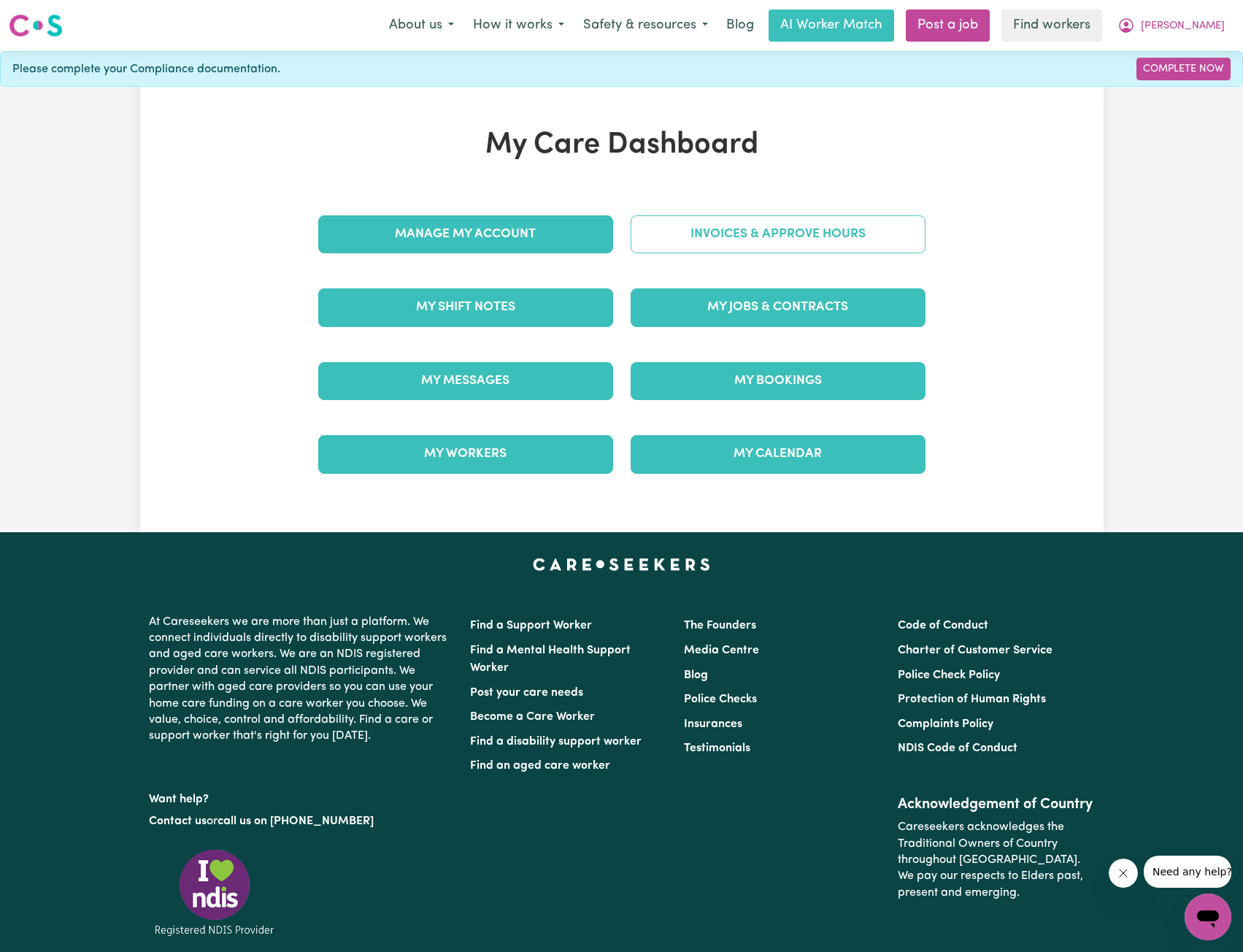
click at [759, 232] on link "Invoices & Approve Hours" at bounding box center [778, 234] width 295 height 38
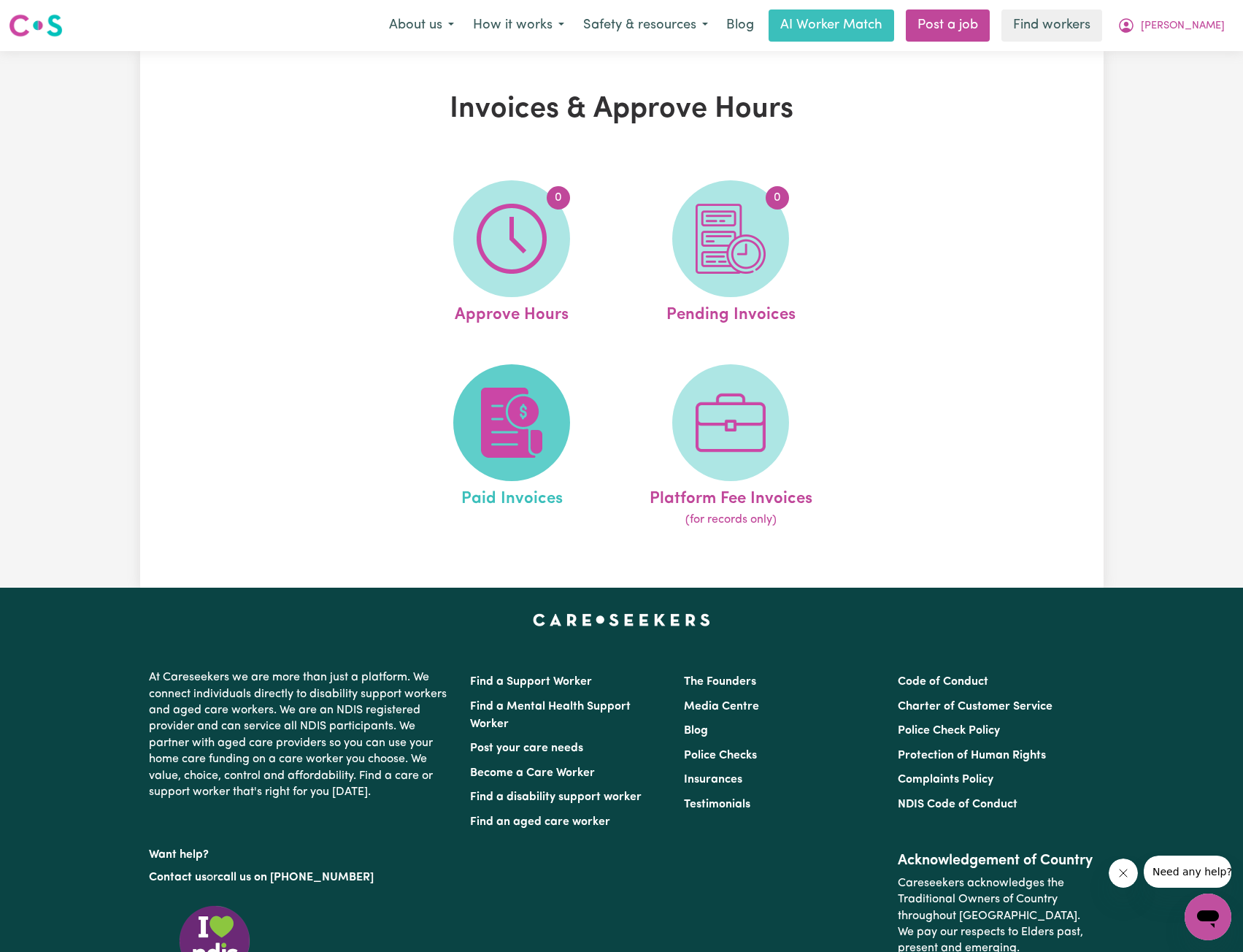
click at [548, 400] on span at bounding box center [512, 423] width 117 height 117
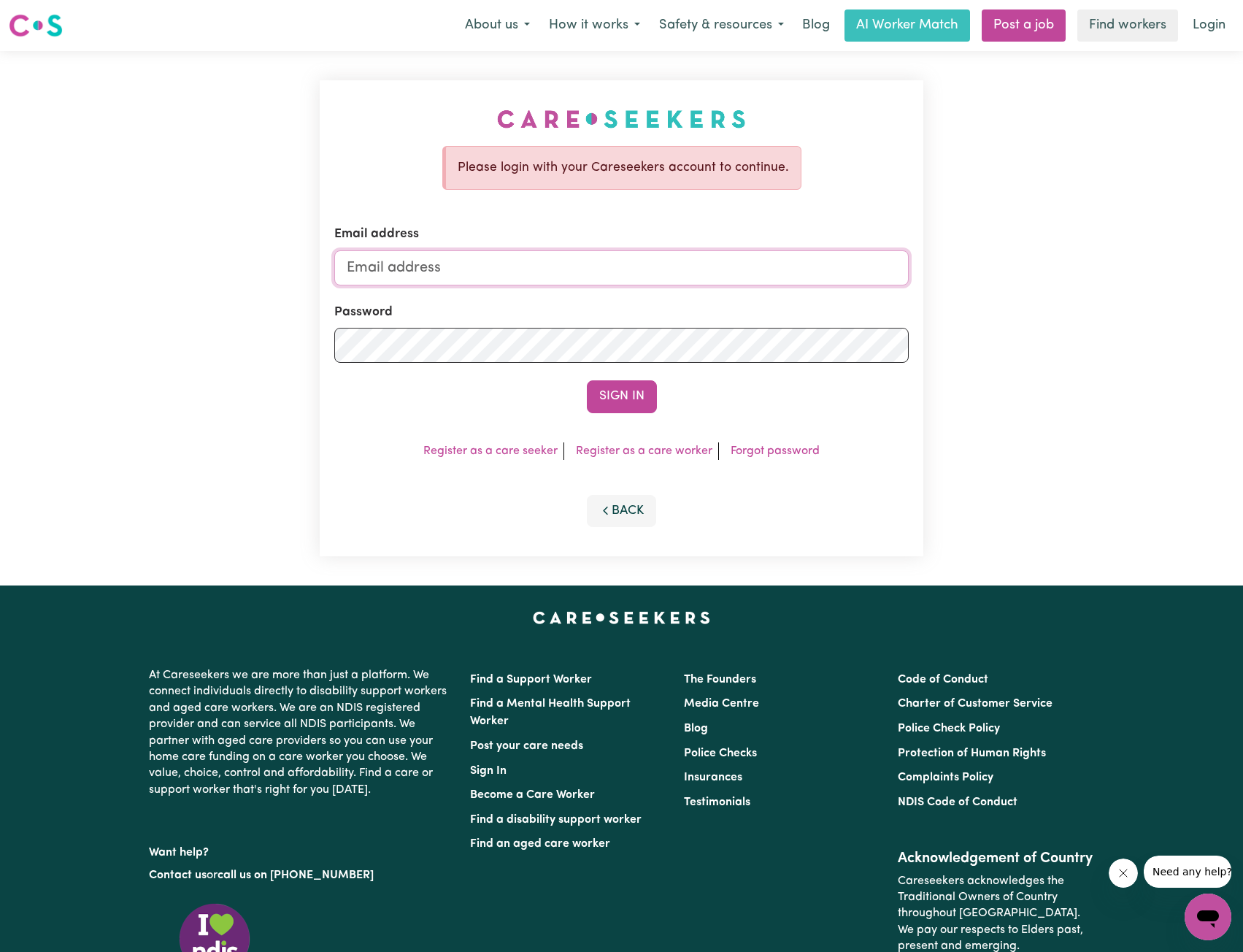
click at [578, 254] on input "Email address" at bounding box center [622, 267] width 575 height 35
paste input "ronaldharrison@careseekers.com.au"
type input "ronaldharrison@careseekers.com.au"
click at [587, 380] on button "Sign In" at bounding box center [622, 397] width 70 height 32
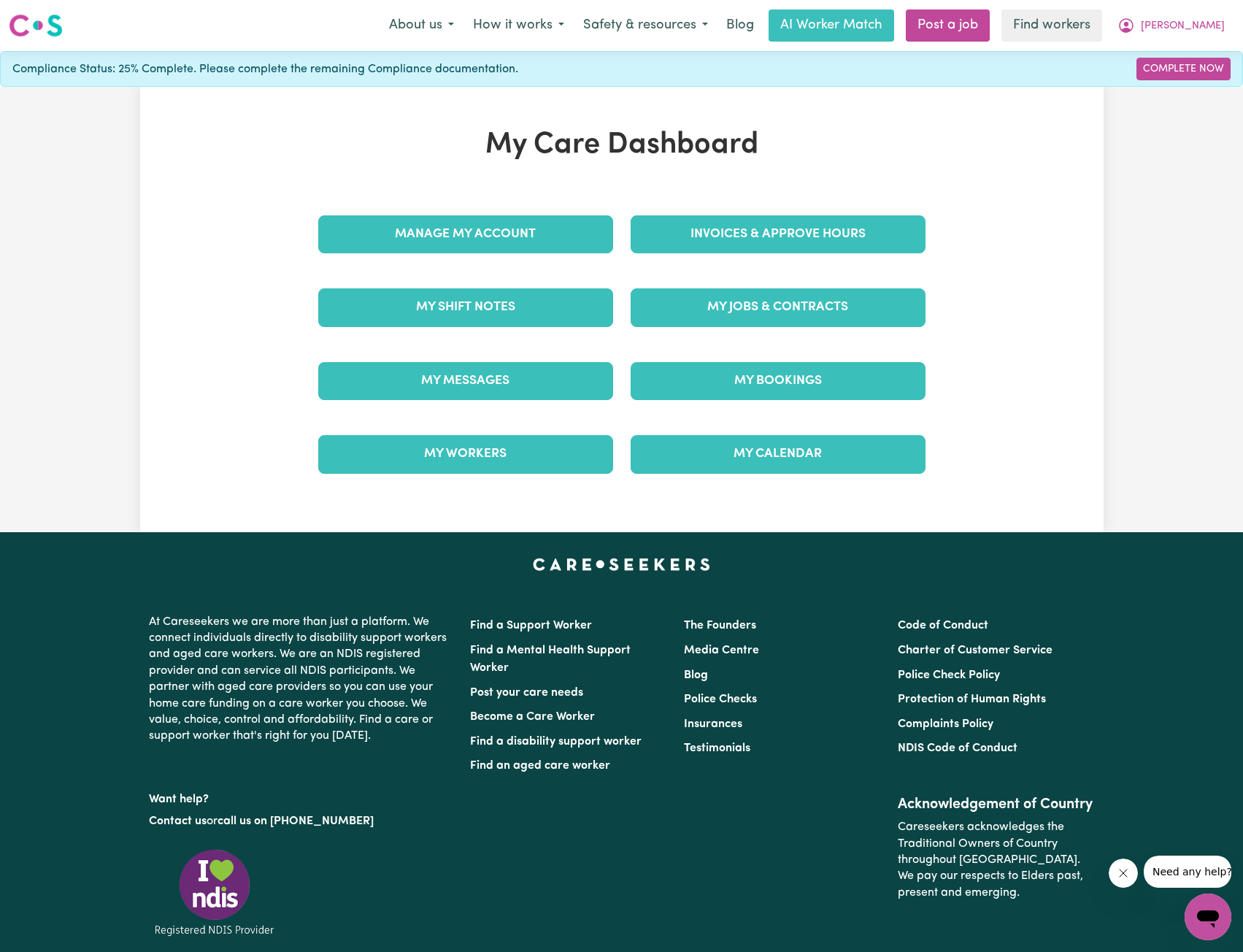
click at [1076, 382] on div "My Care Dashboard Manage My Account Invoices & Approve Hours My Shift Notes My …" at bounding box center [622, 309] width 964 height 363
click at [463, 229] on link "Manage My Account" at bounding box center [466, 234] width 295 height 38
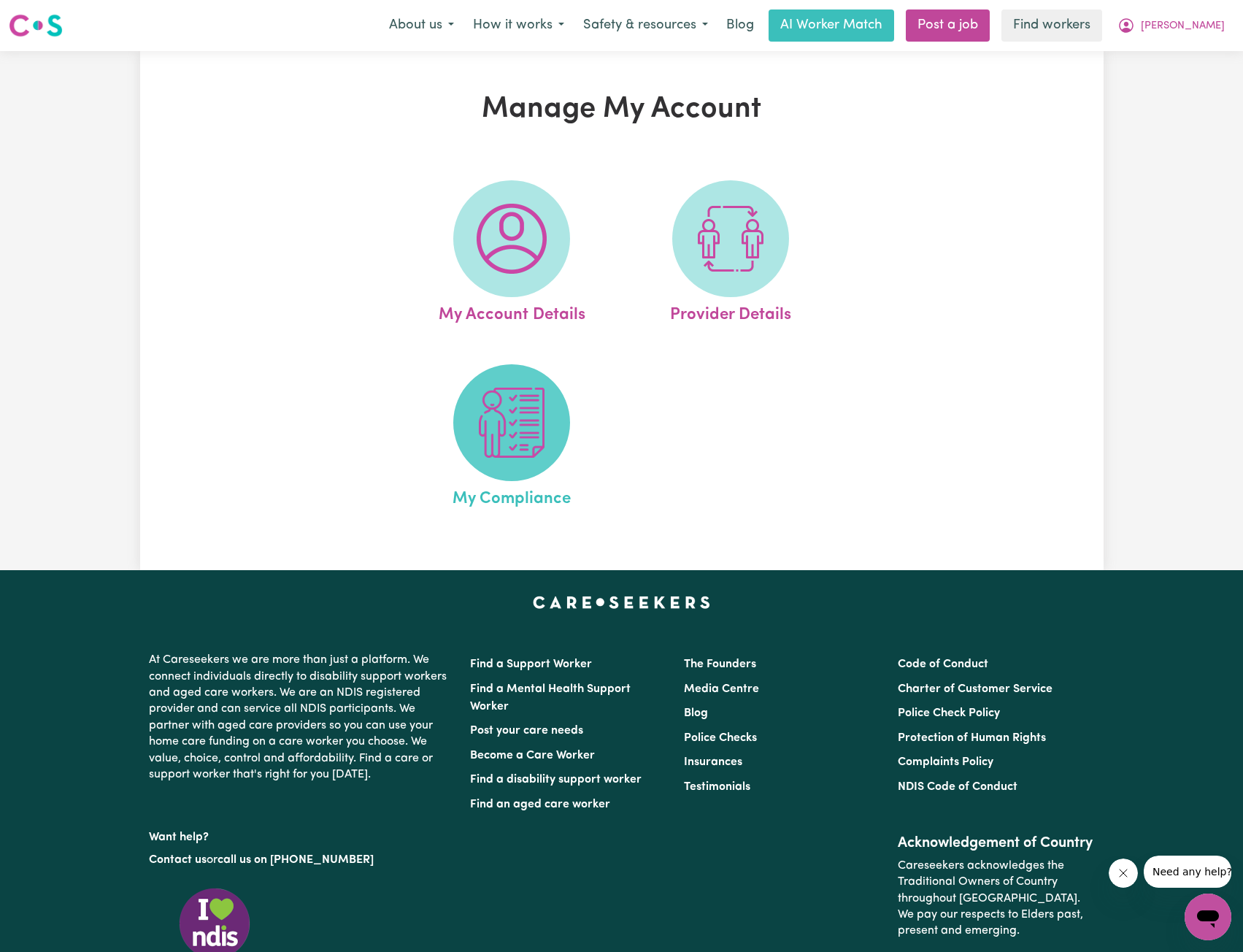
click at [499, 429] on img at bounding box center [512, 423] width 70 height 70
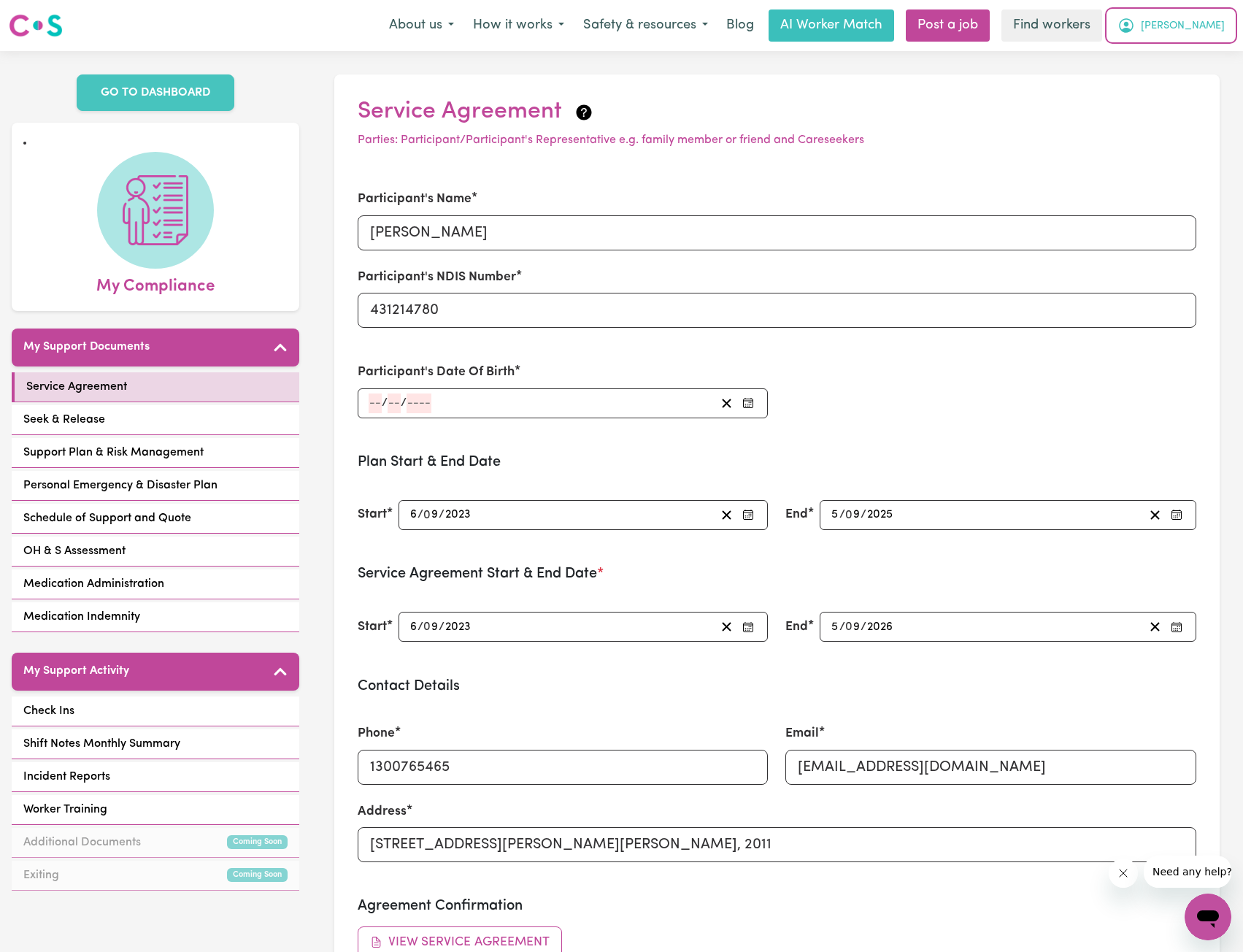
click at [1215, 39] on button "[PERSON_NAME]" at bounding box center [1171, 25] width 127 height 31
click at [1177, 74] on link "Logout" at bounding box center [1176, 83] width 116 height 28
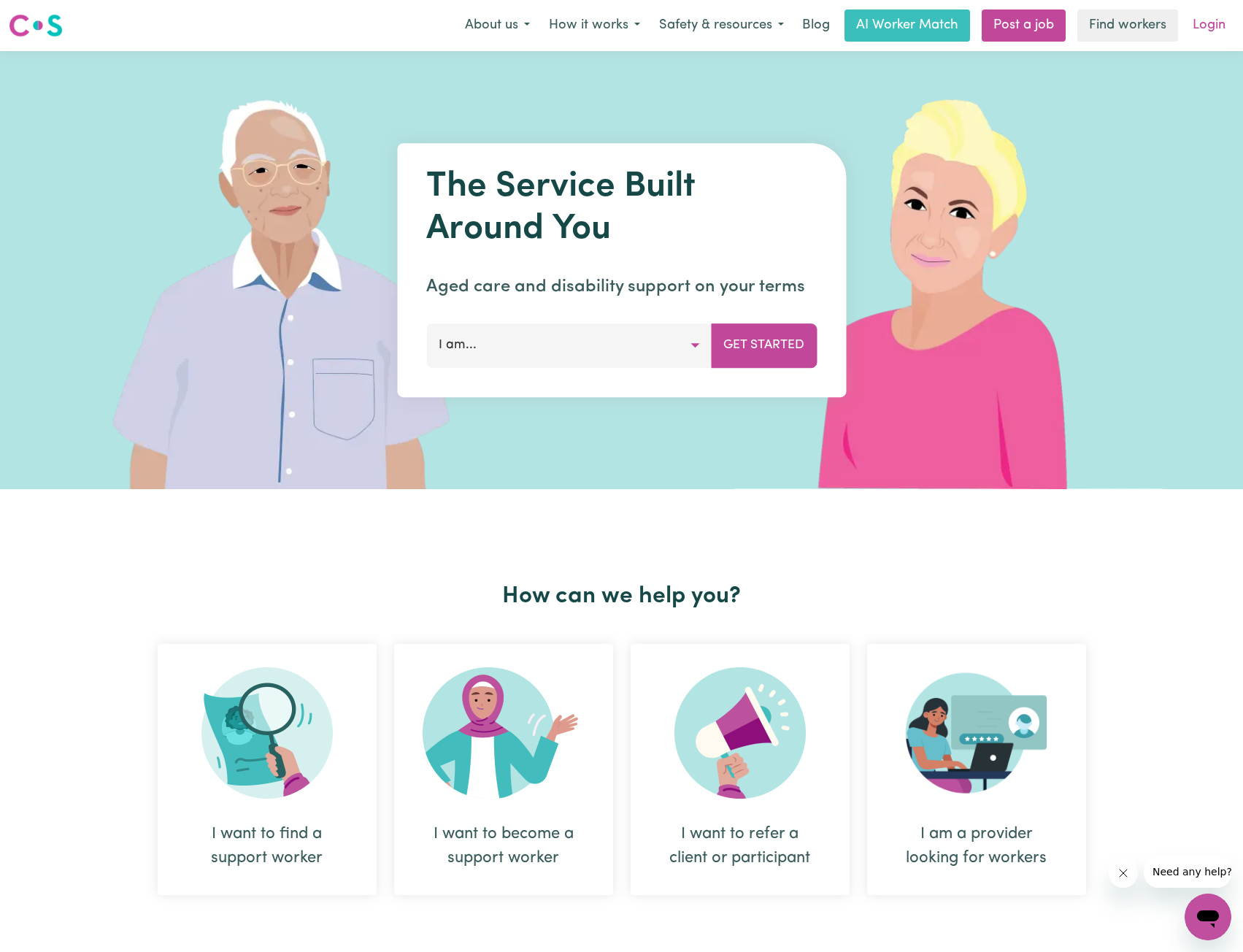
click at [1211, 29] on link "Login" at bounding box center [1209, 26] width 50 height 32
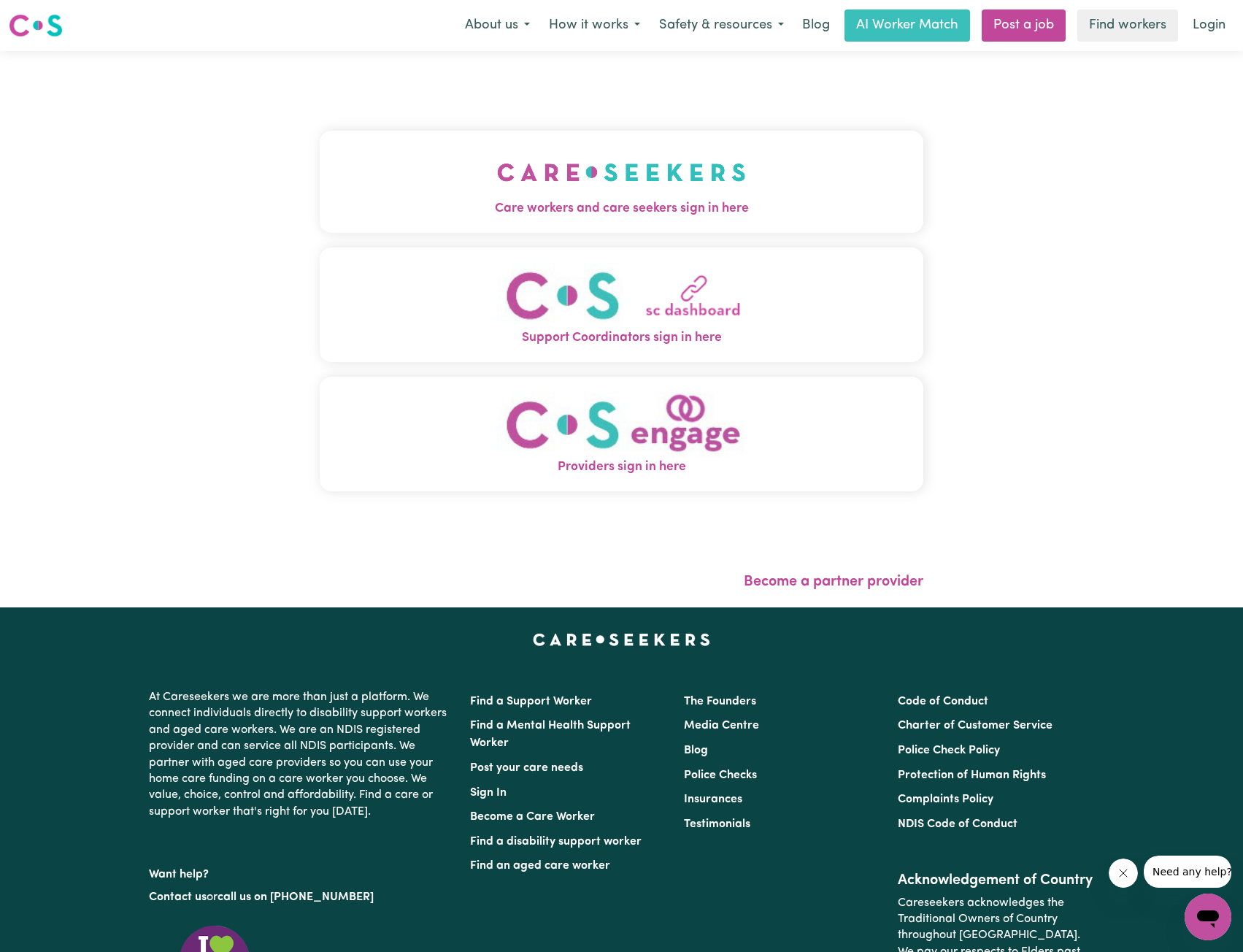
click at [521, 160] on img "Care workers and care seekers sign in here" at bounding box center [621, 172] width 249 height 54
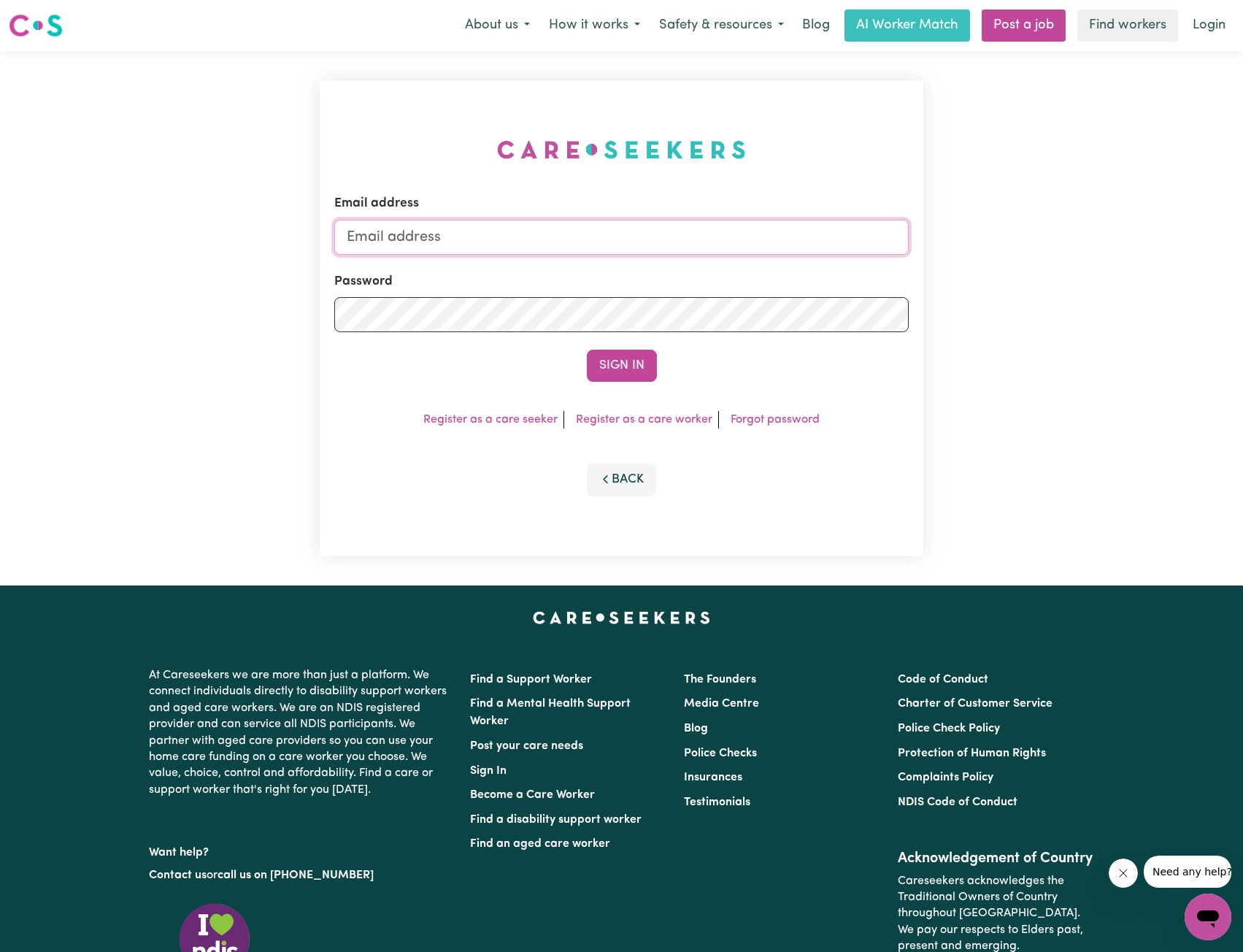
click at [561, 223] on input "Email address" at bounding box center [622, 237] width 575 height 35
click at [577, 240] on input "Email address" at bounding box center [622, 237] width 575 height 35
drag, startPoint x: 424, startPoint y: 235, endPoint x: 817, endPoint y: 267, distance: 394.3
click at [834, 257] on form "Email address superuser~ethan@careseekers.com.au Password Sign In" at bounding box center [622, 287] width 575 height 188
type input "superuser~ronaldharrison@careseekers.com.au"
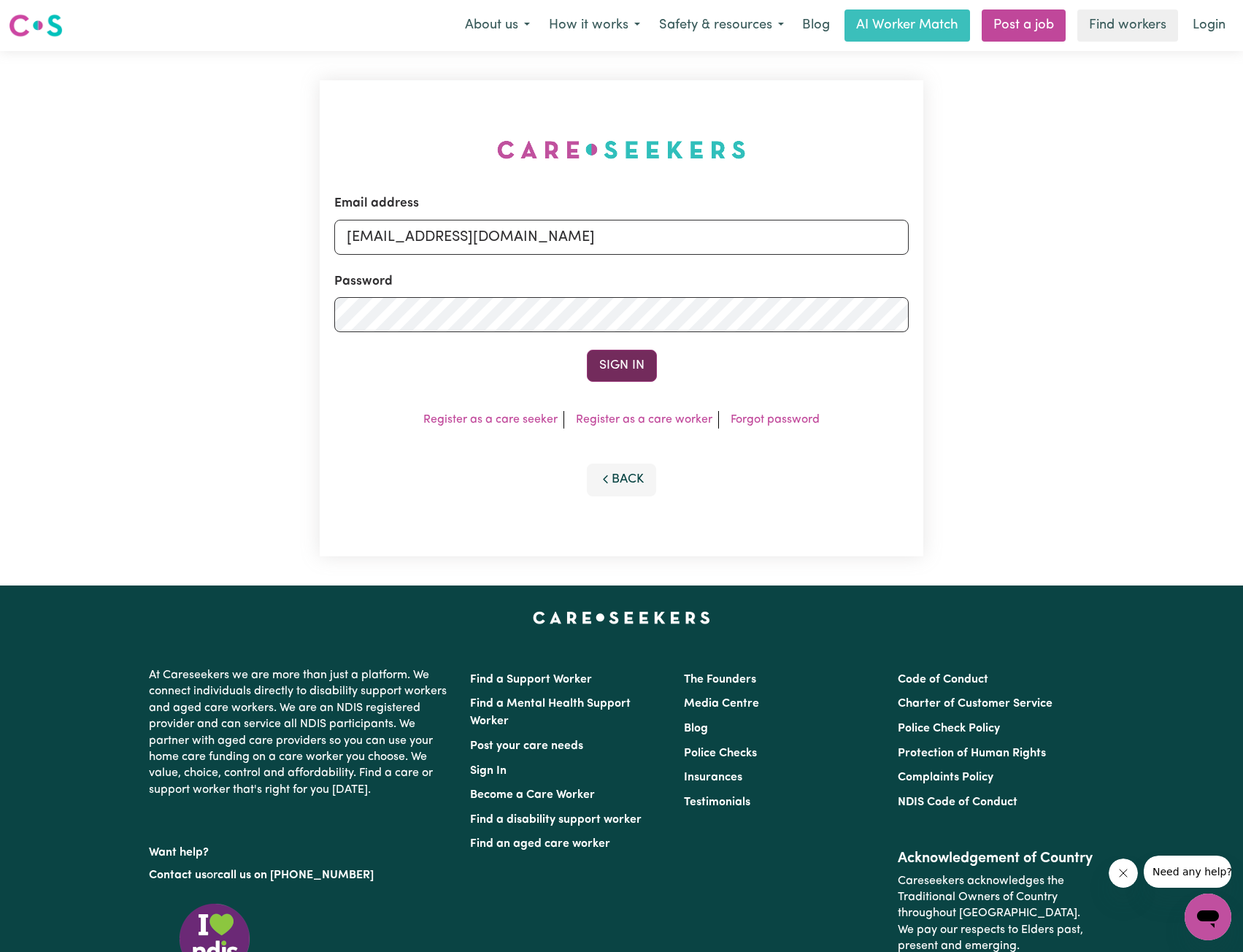
click at [652, 353] on button "Sign In" at bounding box center [622, 366] width 70 height 32
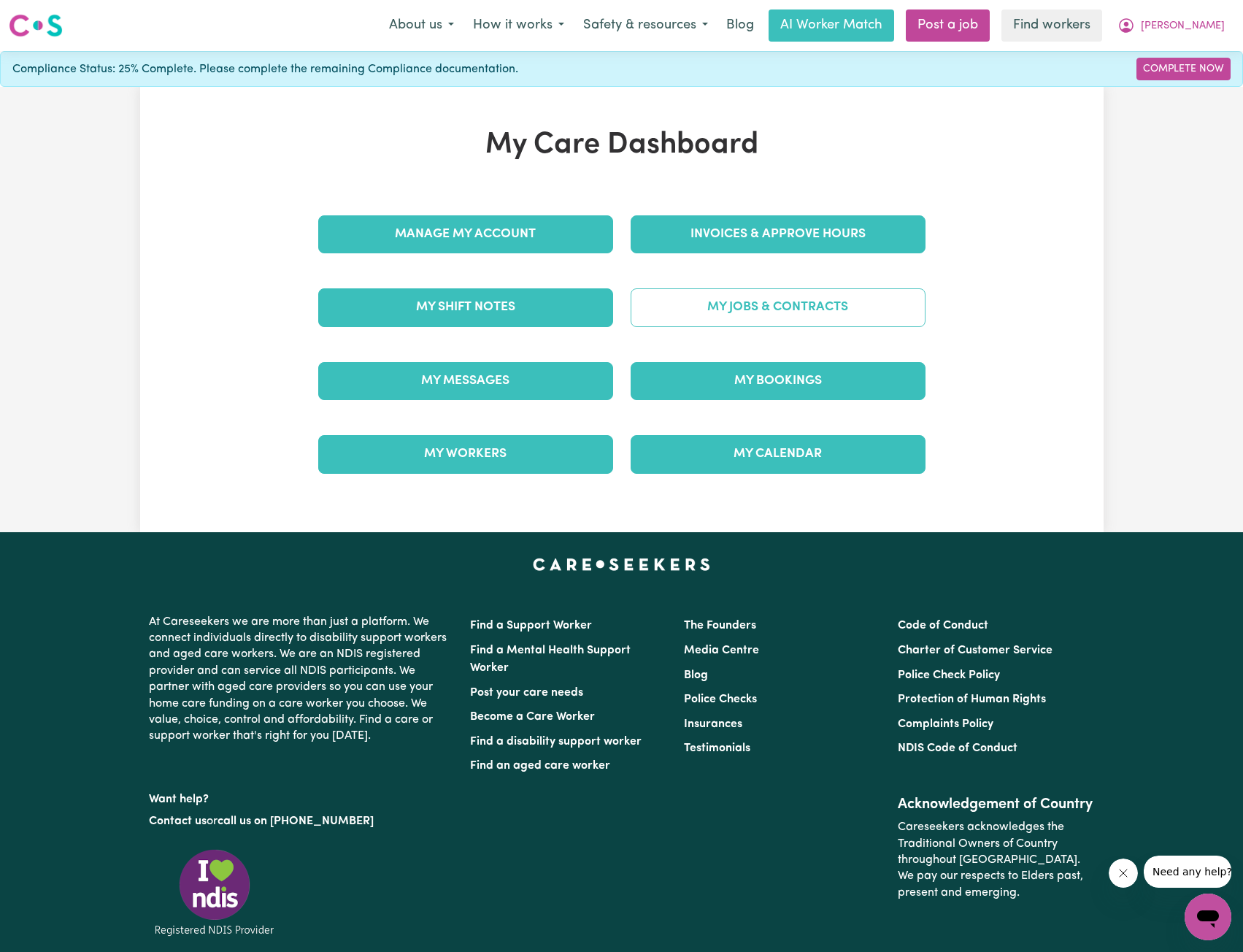
click at [823, 315] on link "My Jobs & Contracts" at bounding box center [778, 307] width 295 height 38
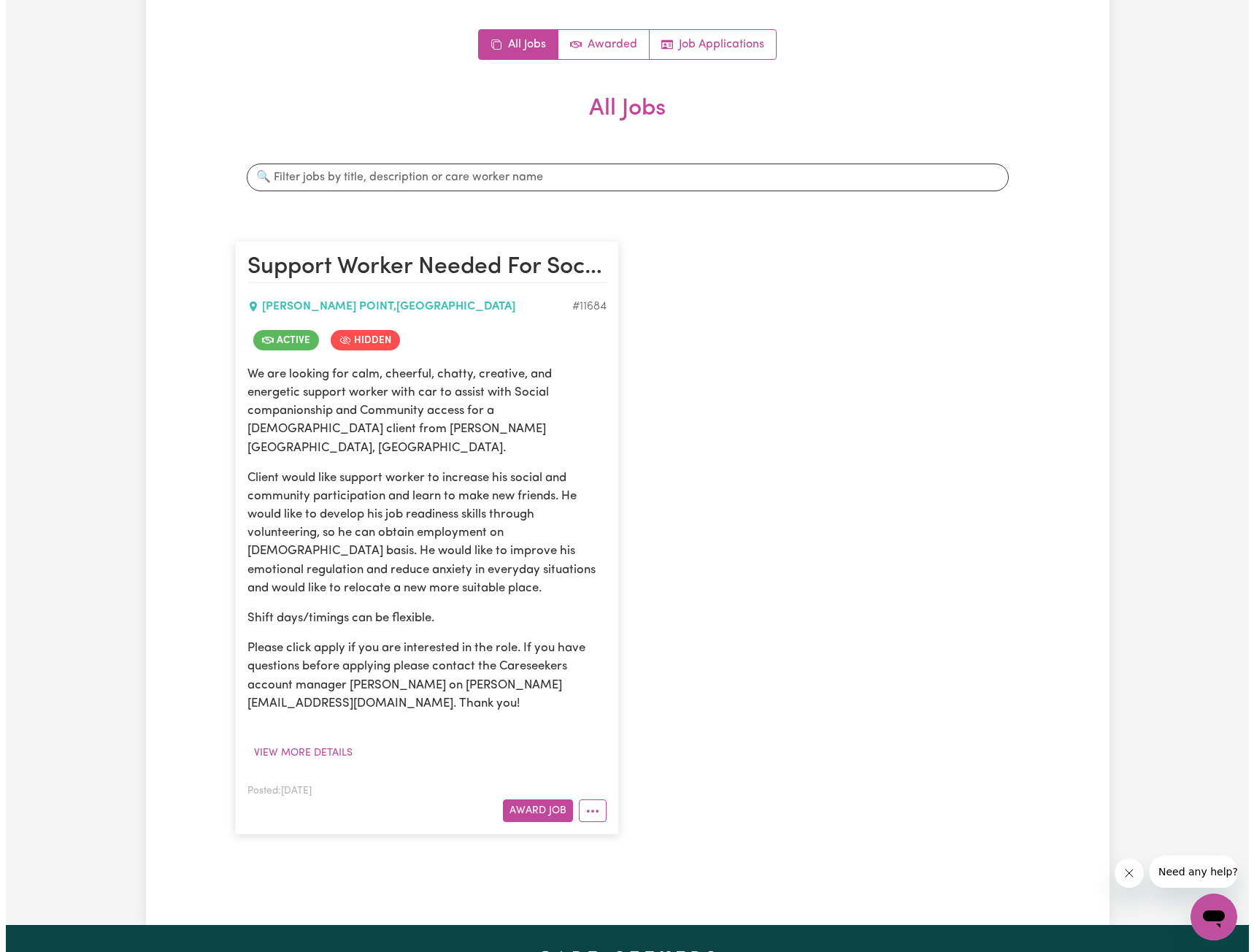
scroll to position [146, 0]
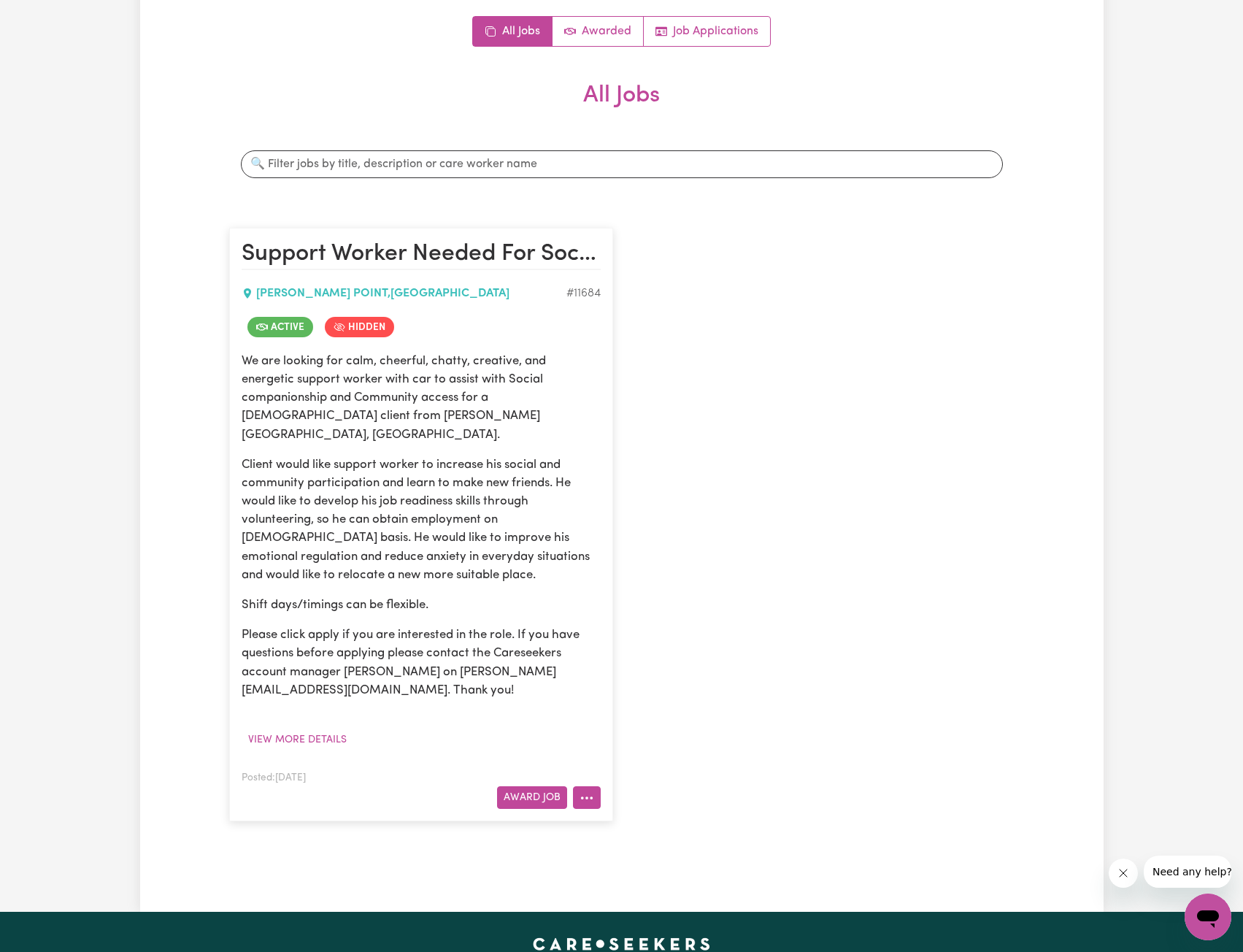
click at [596, 786] on button "More options" at bounding box center [586, 797] width 28 height 22
click at [670, 602] on link "View/Edit Contract" at bounding box center [644, 616] width 142 height 30
select select "WEEKDAY_DAYTIME"
select select "ASSISTANCE_SELF_CARE"
select select "ONE"
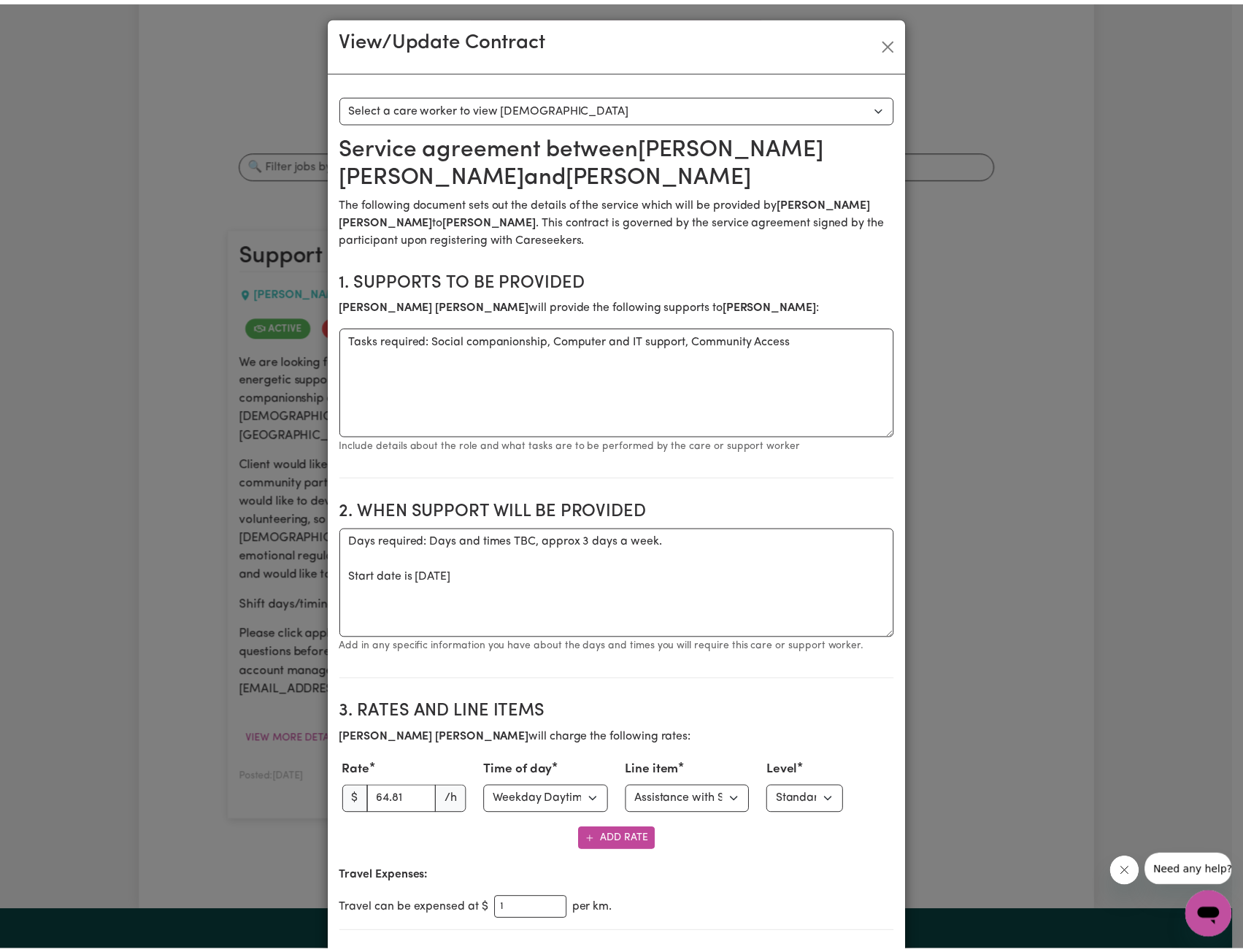
scroll to position [0, 0]
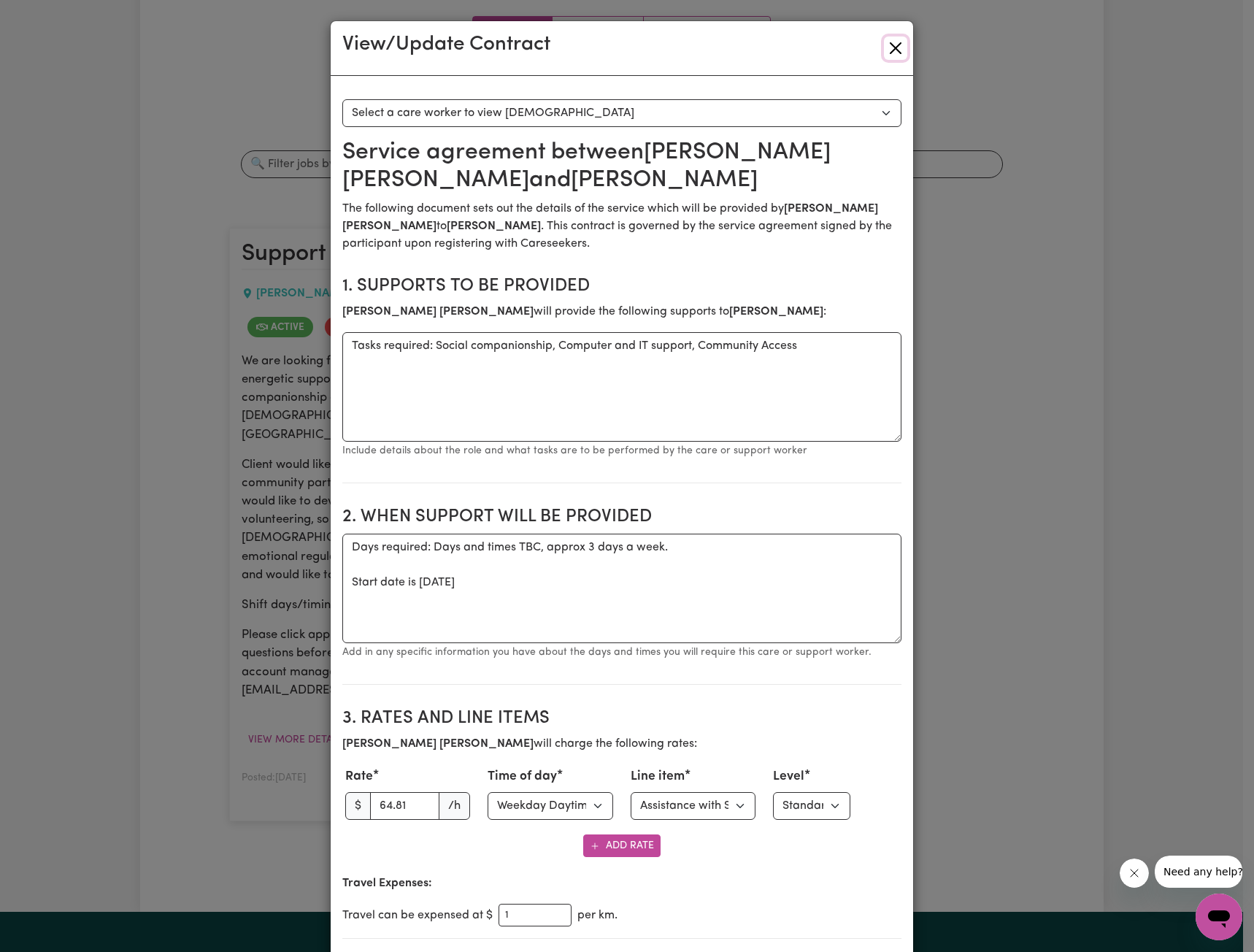
click at [884, 41] on button "Close" at bounding box center [896, 48] width 23 height 23
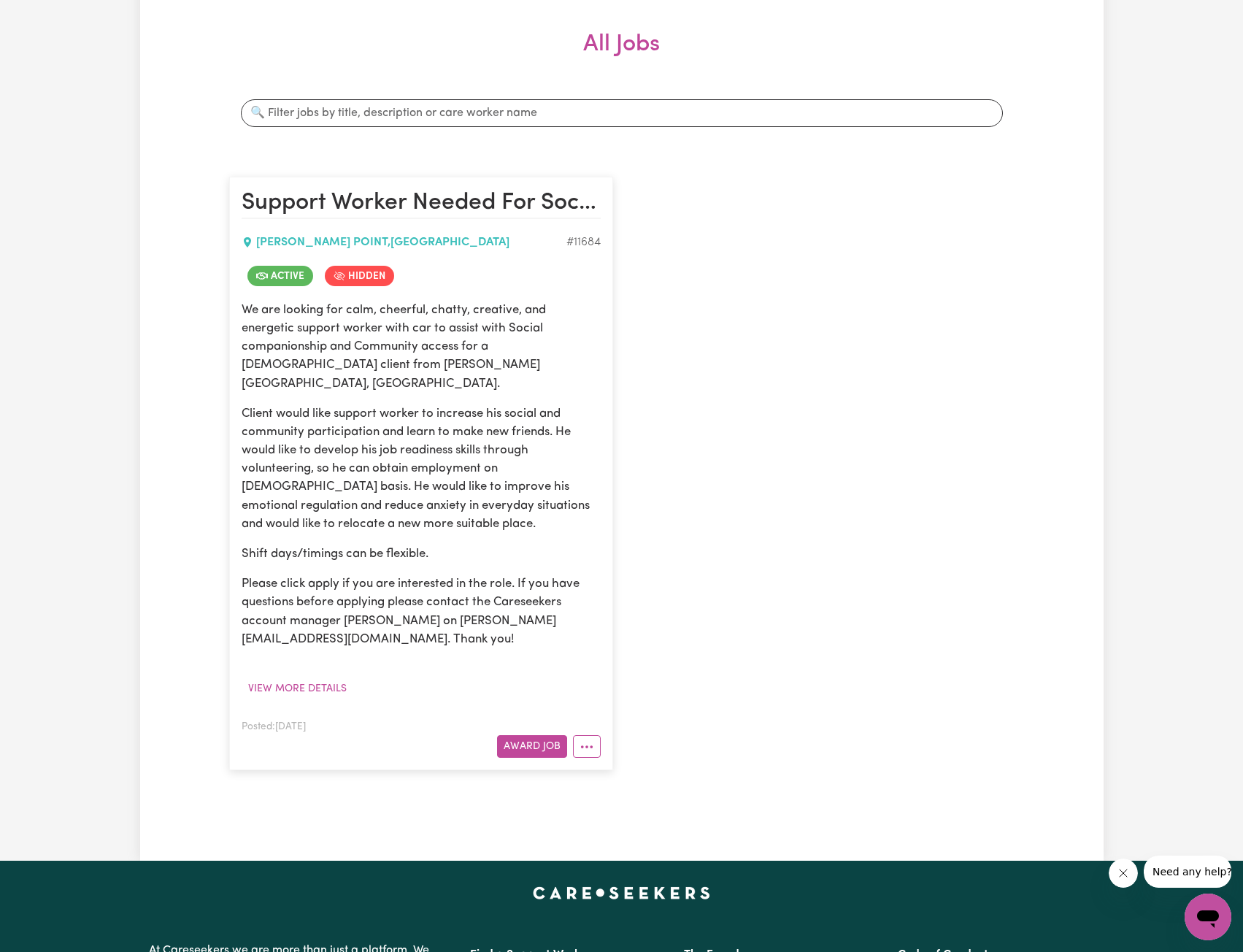
scroll to position [365, 0]
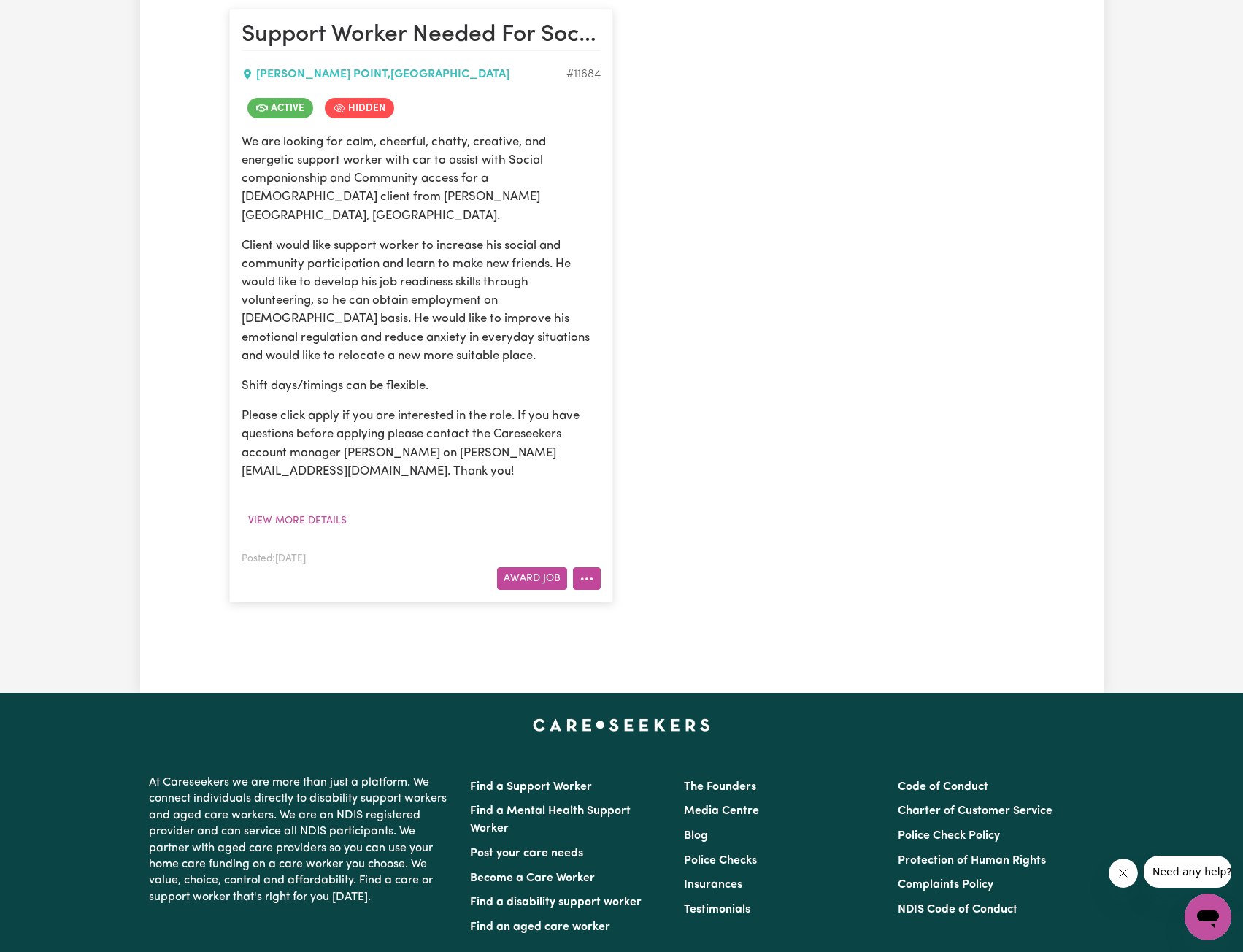
click at [577, 569] on button "More options" at bounding box center [586, 578] width 28 height 22
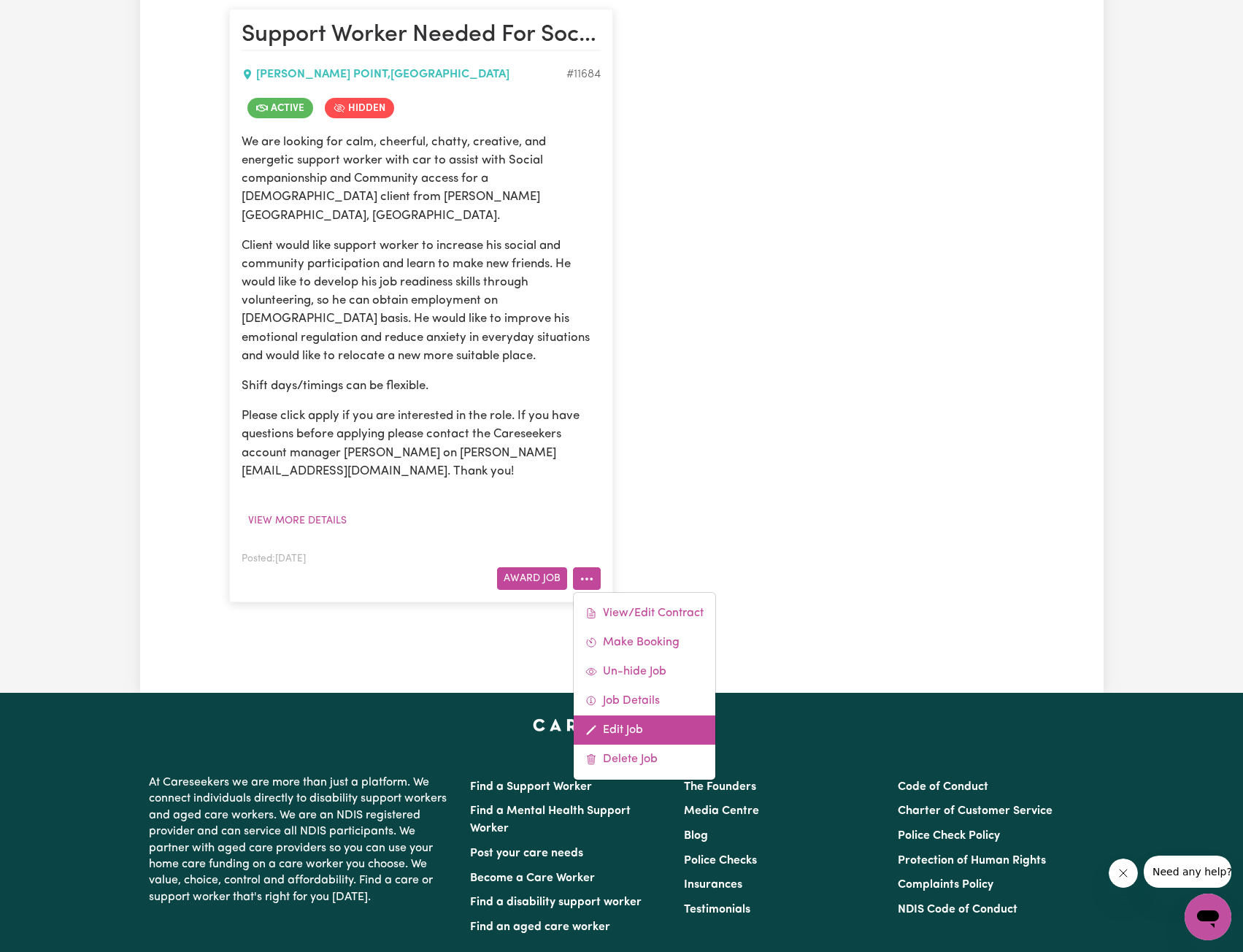
click at [608, 715] on link "Edit Job" at bounding box center [644, 729] width 142 height 30
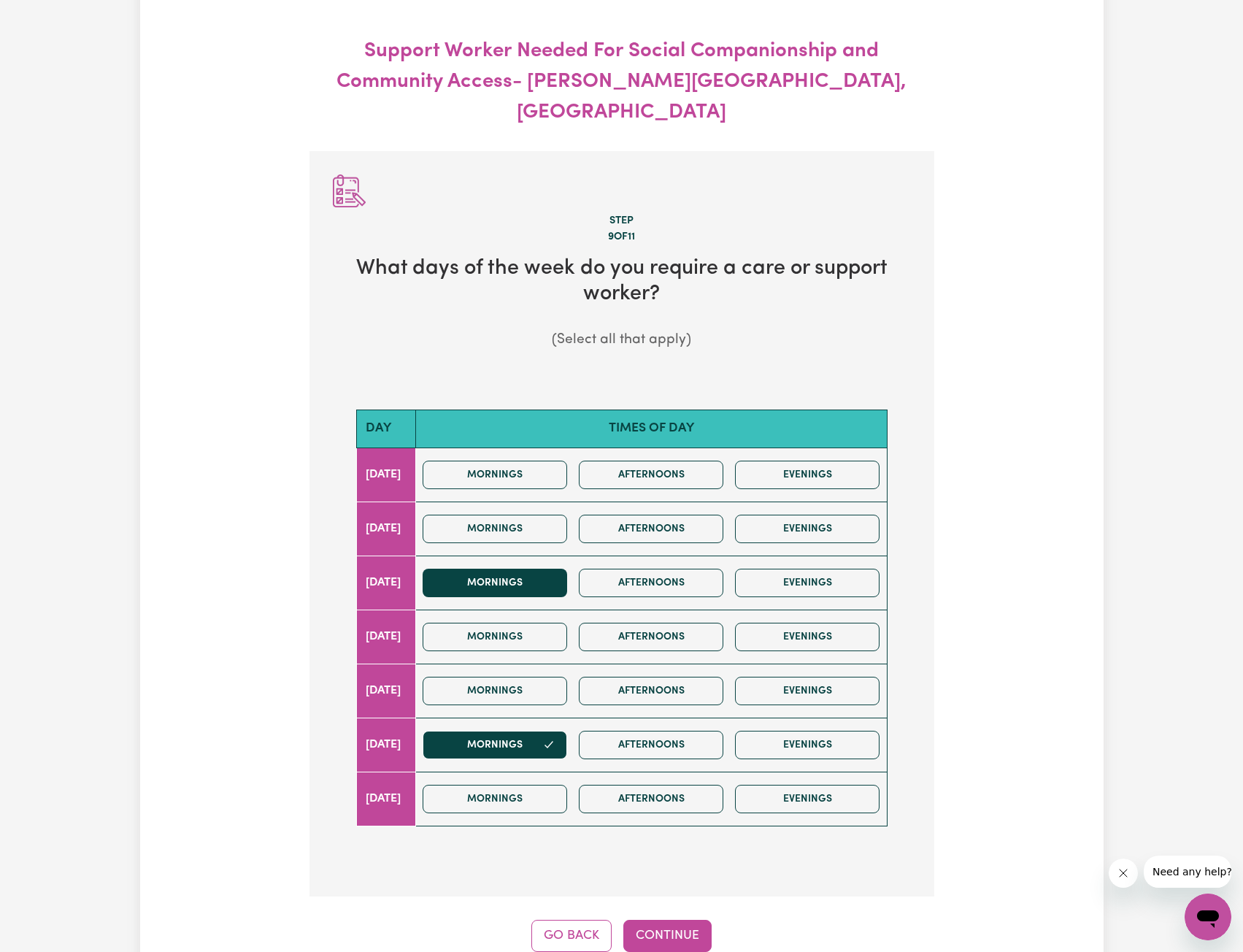
scroll to position [162, 0]
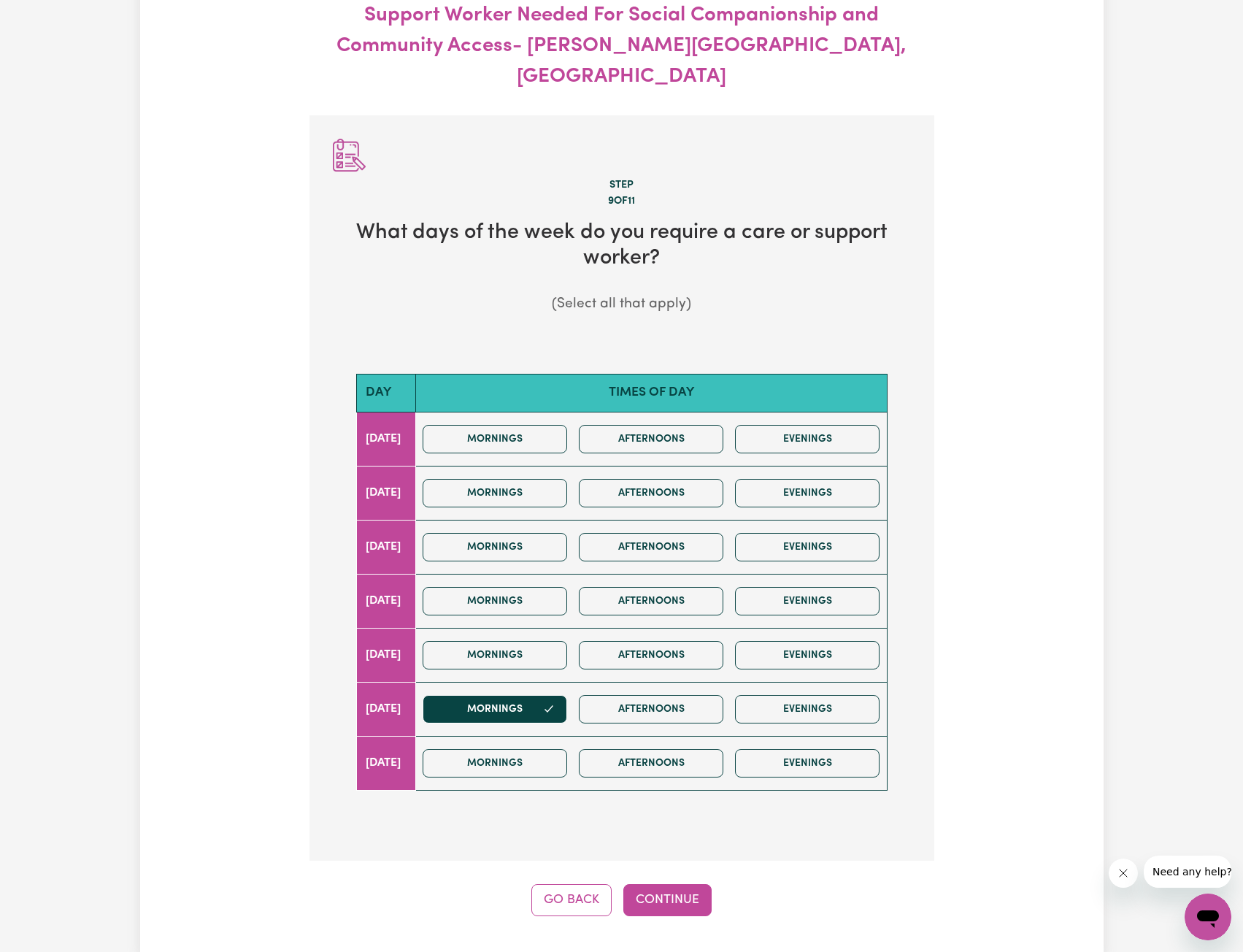
click at [686, 836] on div "Step 9 of 11 What days of the week do you require a care or support worker? (Se…" at bounding box center [622, 516] width 625 height 800
click at [686, 884] on button "Continue" at bounding box center [668, 900] width 88 height 32
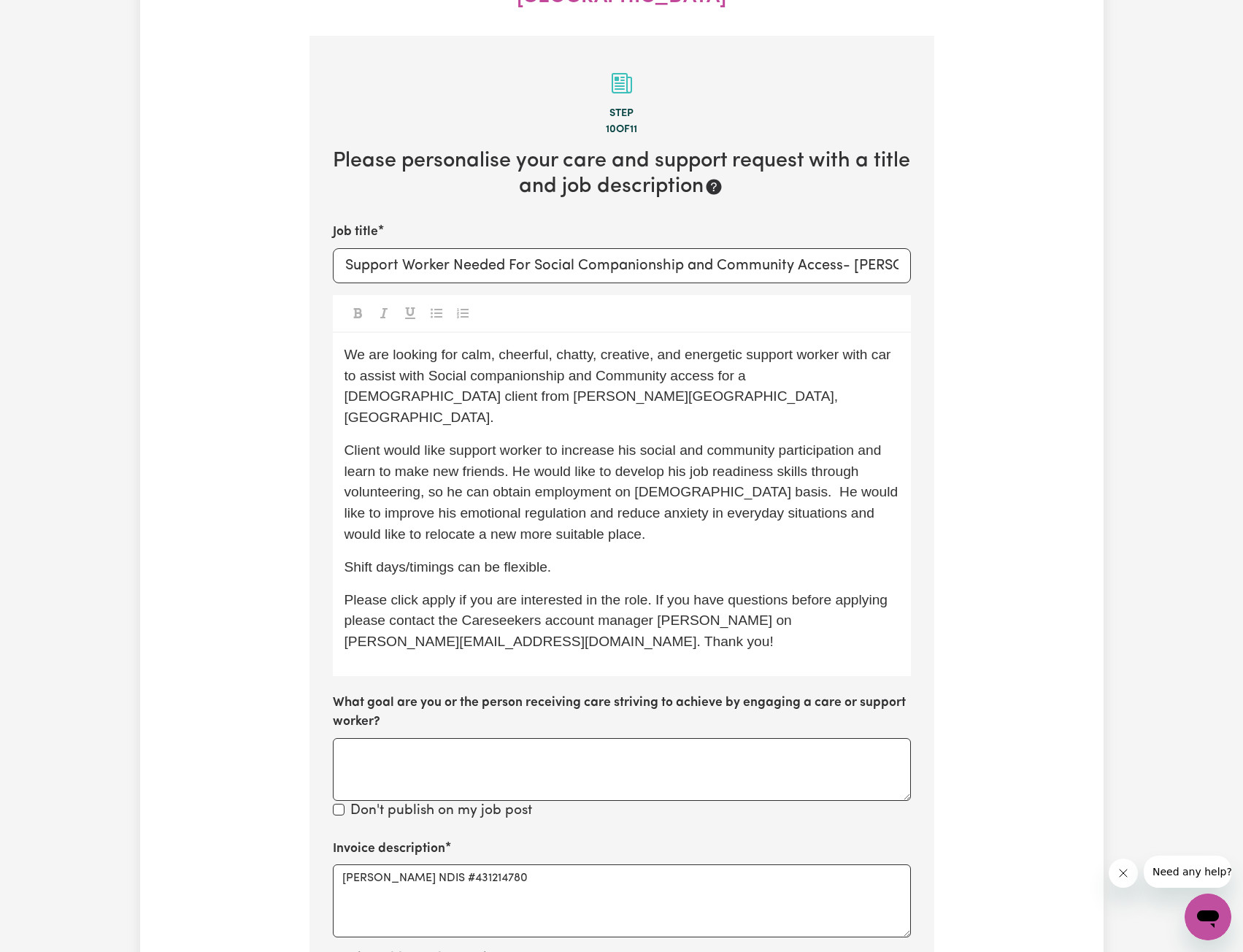
scroll to position [247, 0]
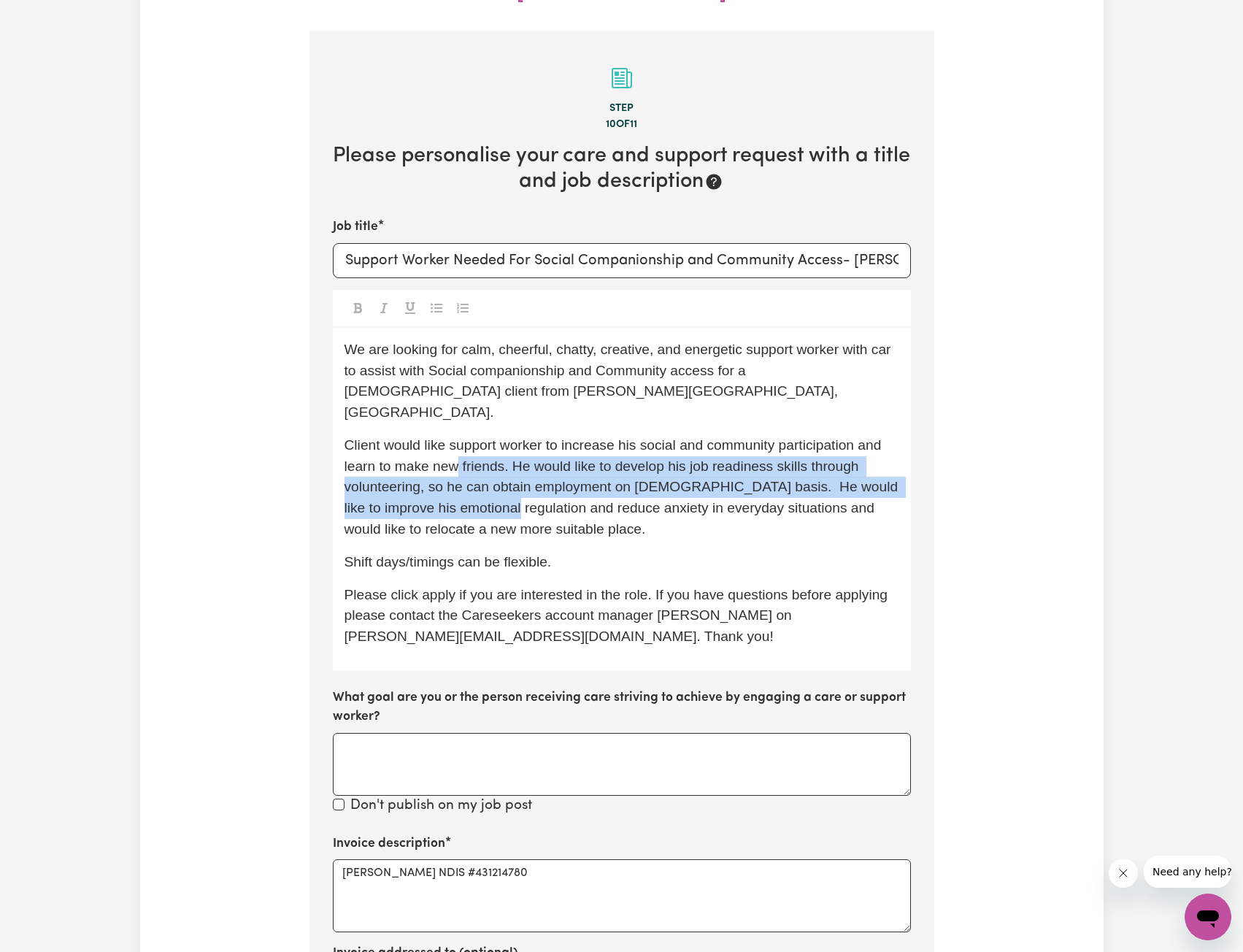
drag, startPoint x: 458, startPoint y: 415, endPoint x: 540, endPoint y: 463, distance: 95.0
click at [540, 463] on span "Client would like support worker to increase his social and community participa…" at bounding box center [623, 486] width 557 height 100
